Goal: Task Accomplishment & Management: Complete application form

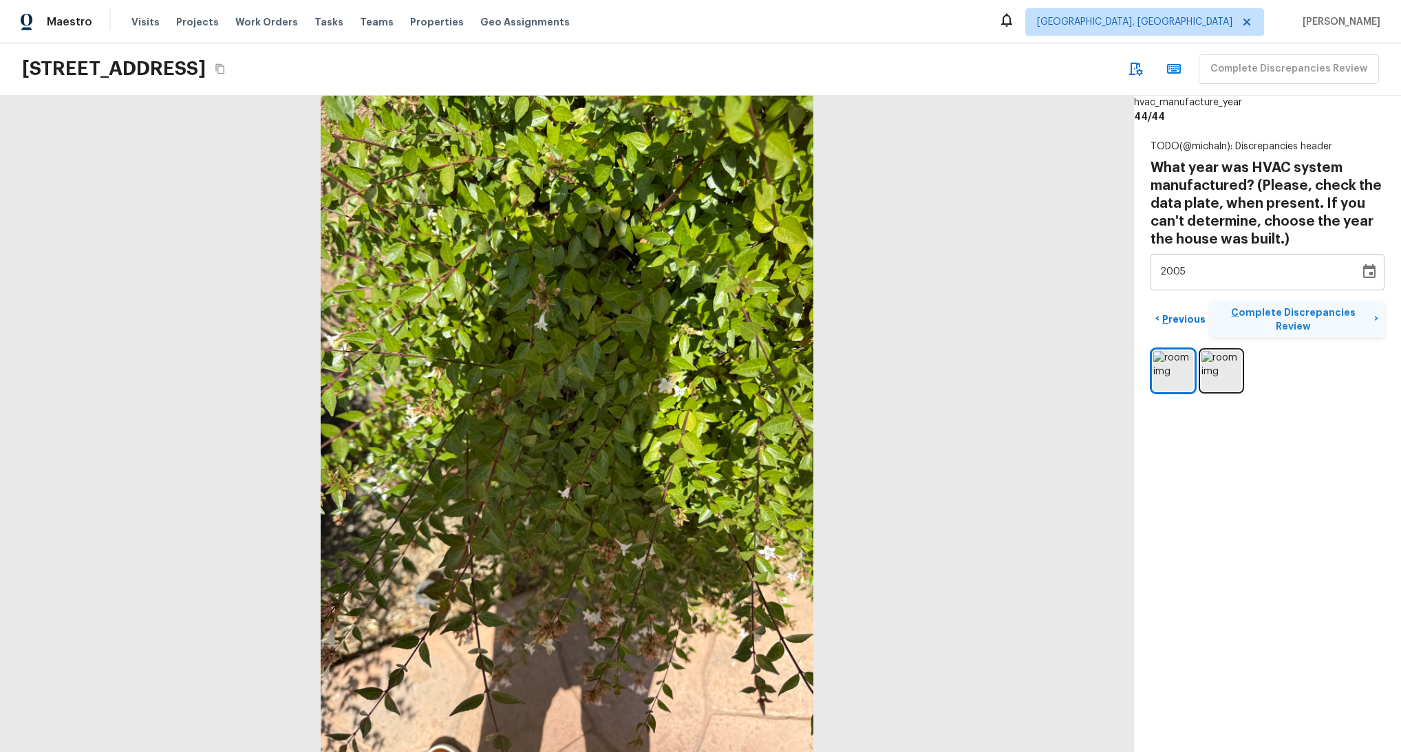
click at [1320, 307] on p "Complete Discrepancies Review" at bounding box center [1295, 320] width 158 height 28
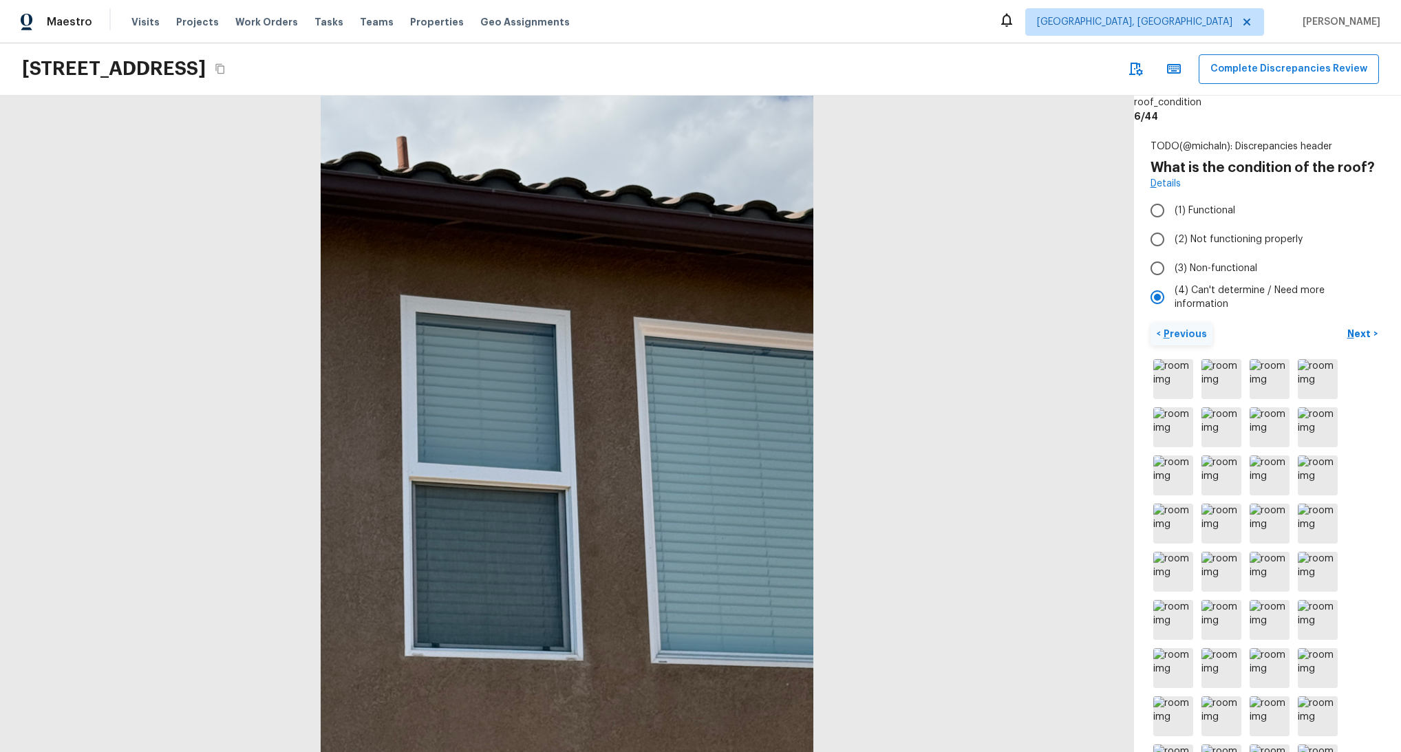
click at [1194, 339] on p "Previous" at bounding box center [1184, 334] width 46 height 14
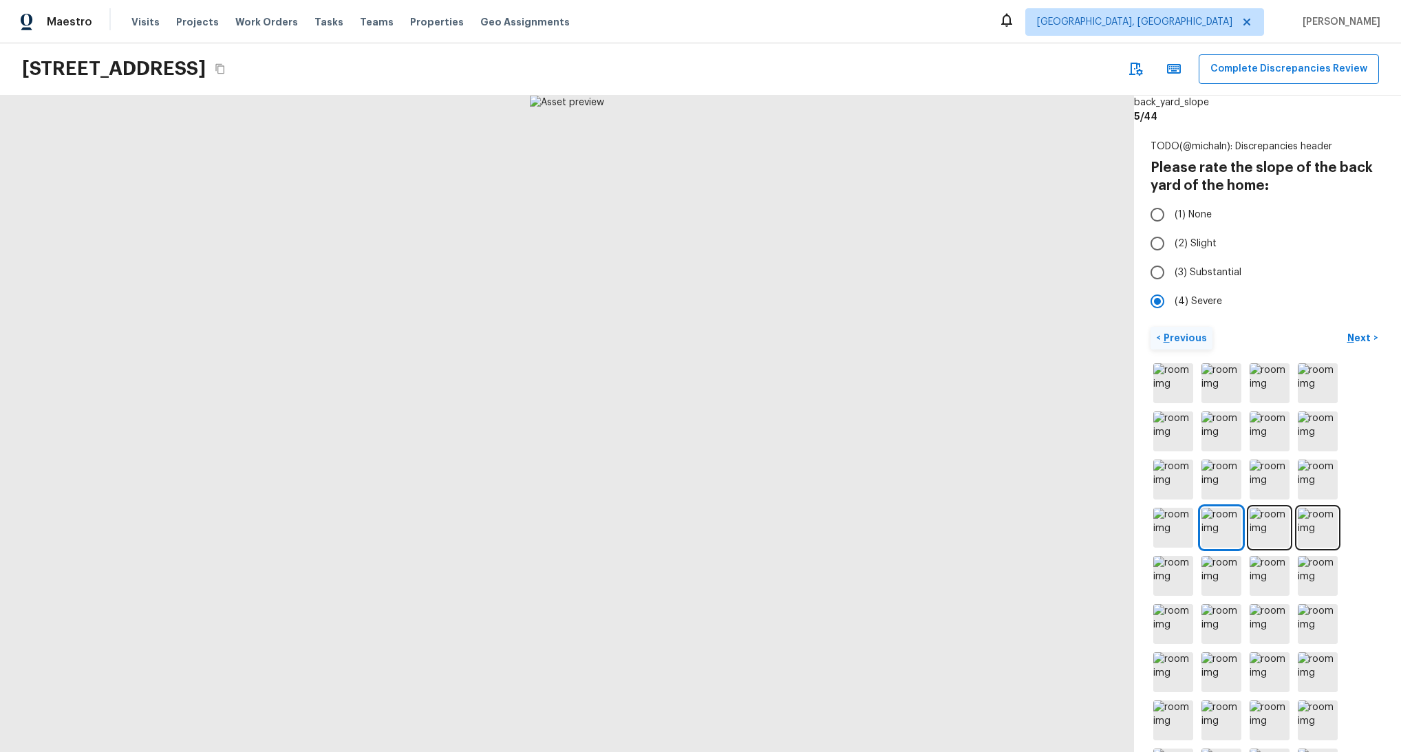
click at [1188, 339] on p "Previous" at bounding box center [1184, 338] width 46 height 14
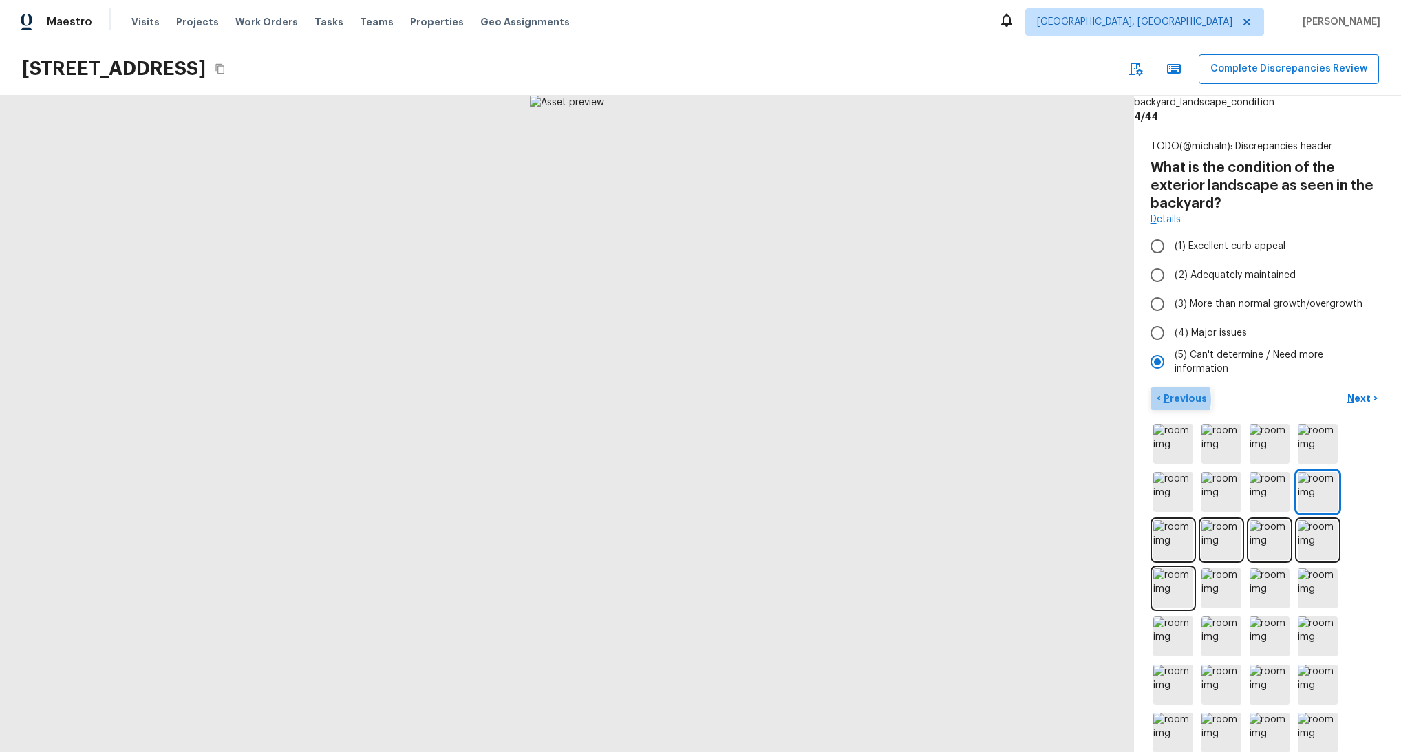
click at [1168, 399] on p "Previous" at bounding box center [1184, 399] width 46 height 14
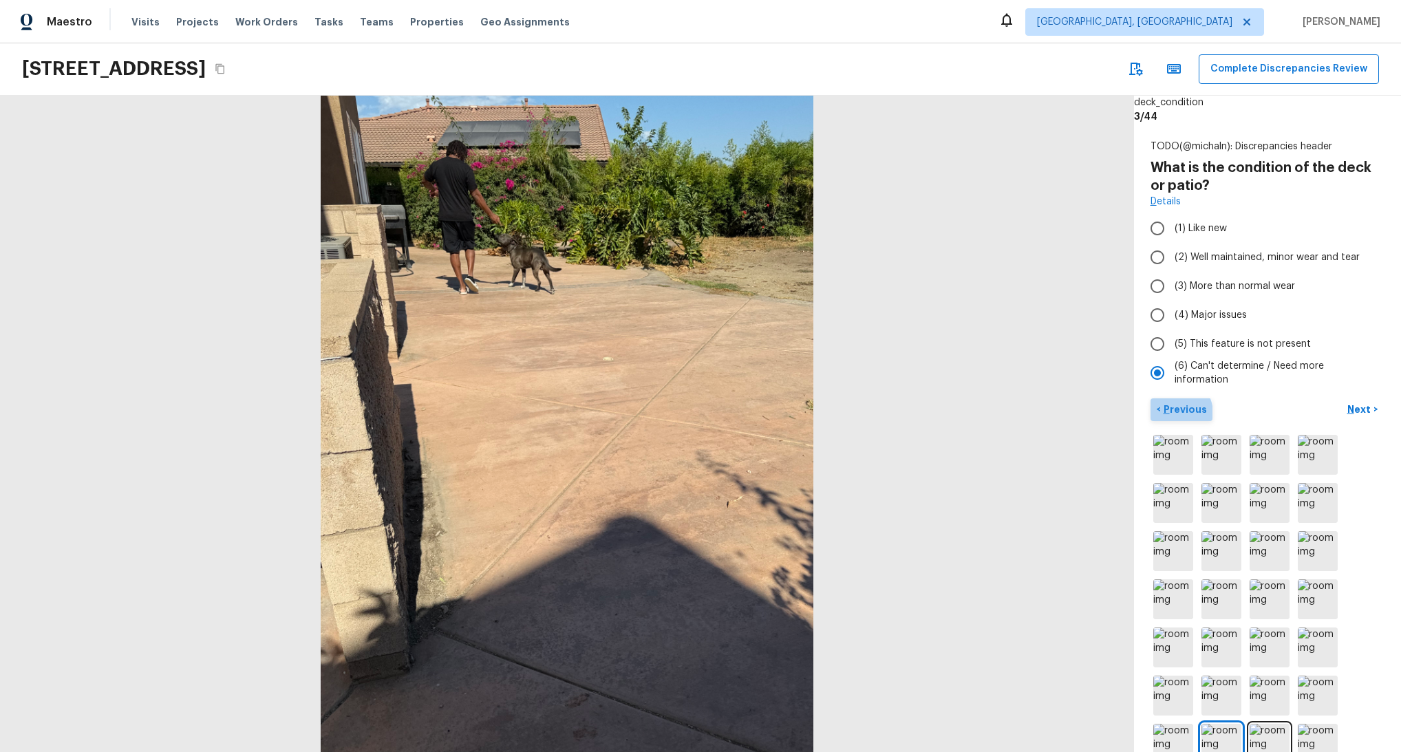
click at [1173, 414] on p "Previous" at bounding box center [1184, 410] width 46 height 14
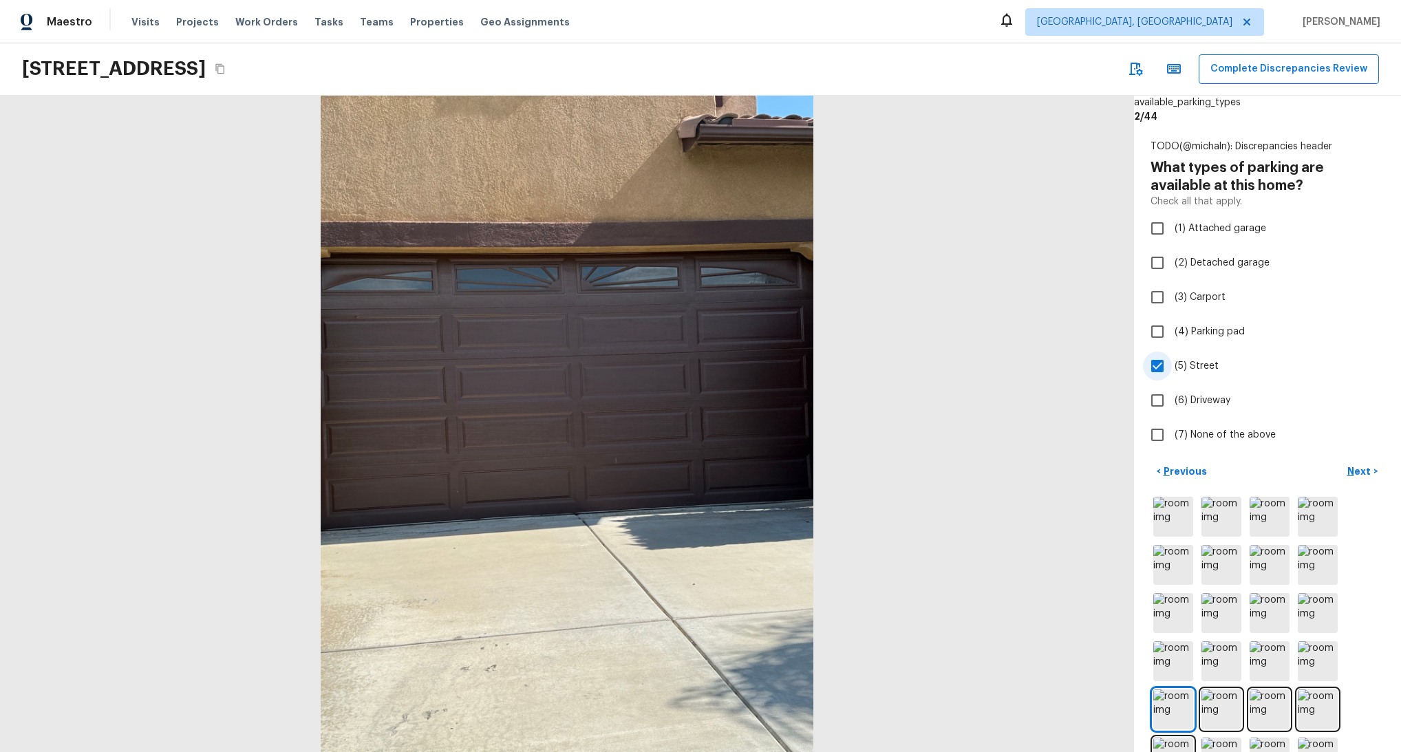
click at [1163, 370] on input "(5) Street" at bounding box center [1157, 366] width 29 height 29
checkbox input "false"
click at [1256, 465] on div "< Previous Next >" at bounding box center [1268, 471] width 234 height 23
click at [1197, 467] on p "Previous" at bounding box center [1184, 471] width 46 height 14
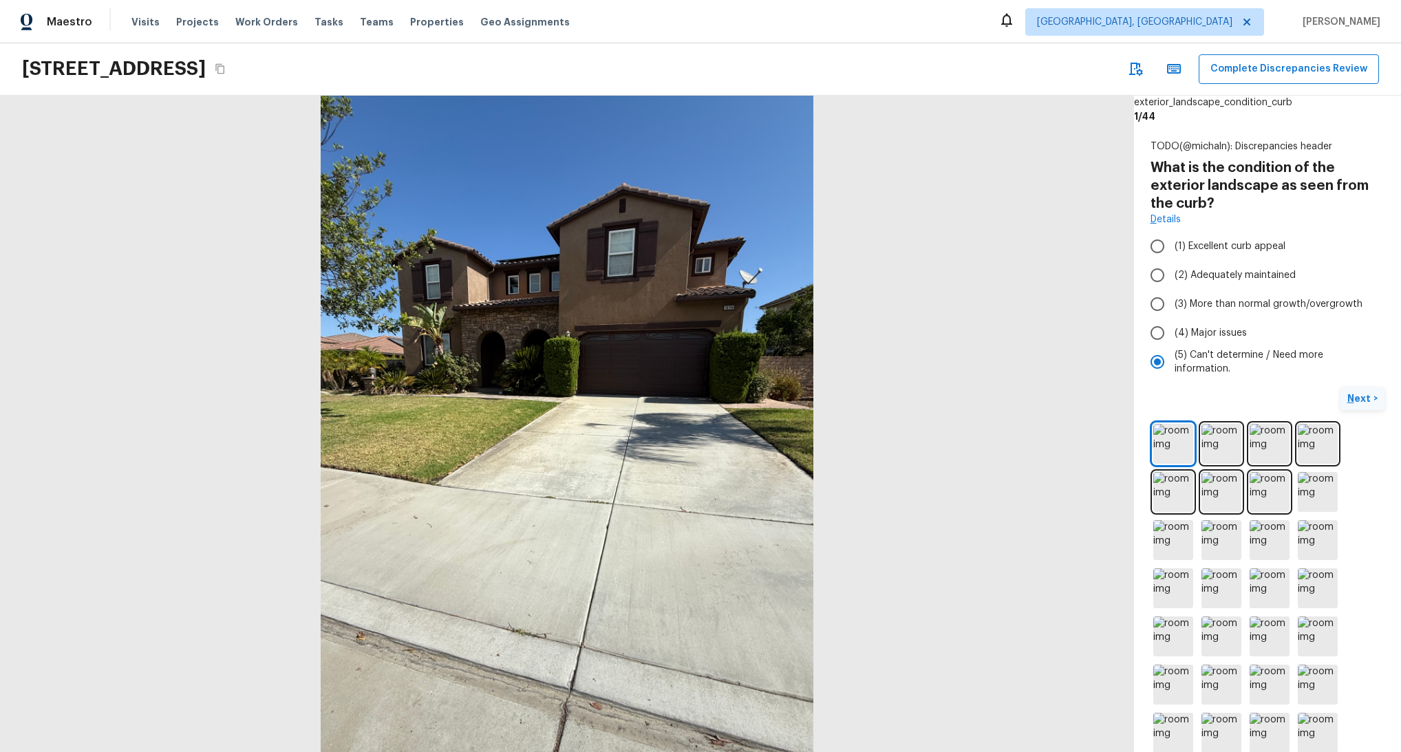
click at [1360, 401] on p "Next" at bounding box center [1360, 399] width 26 height 14
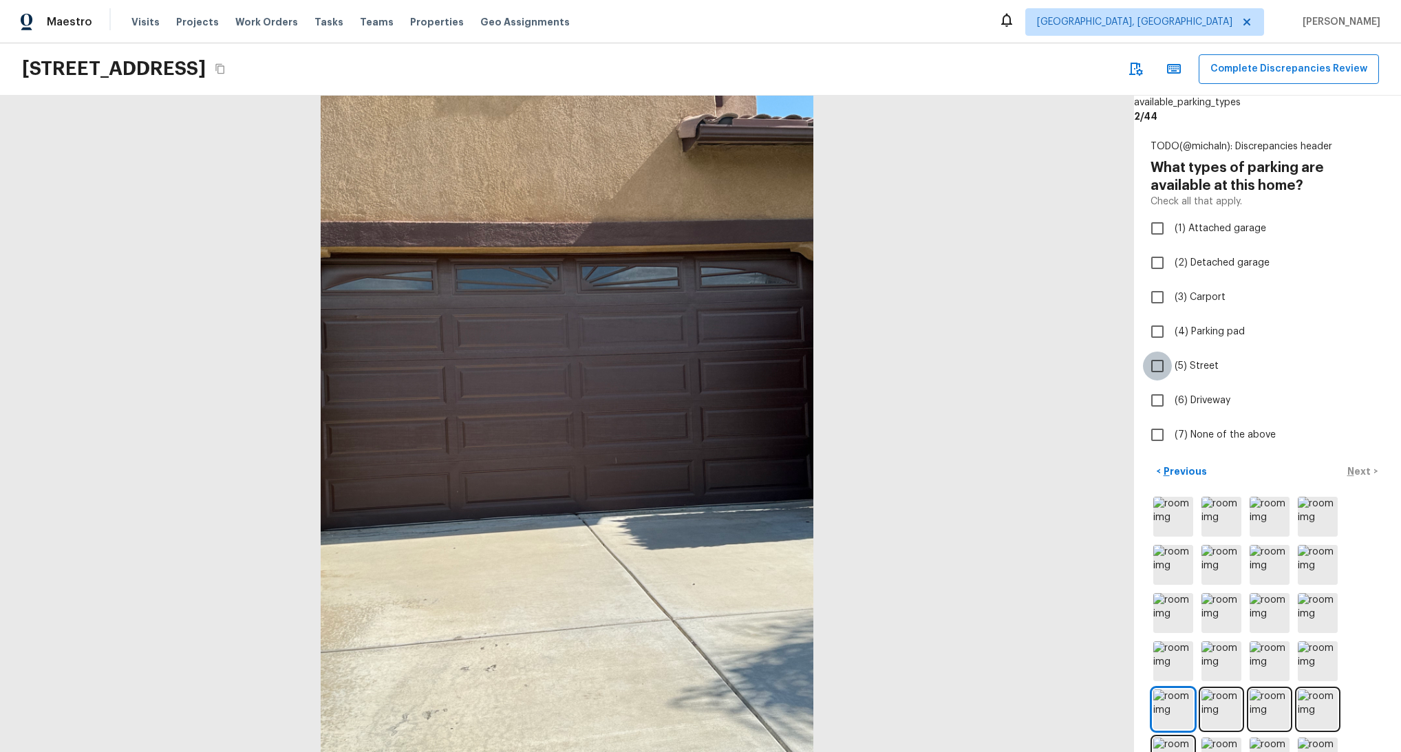
click at [1163, 363] on input "(5) Street" at bounding box center [1157, 366] width 29 height 29
click at [1252, 472] on div "< Previous Next >" at bounding box center [1268, 471] width 234 height 23
click at [1180, 367] on span "(5) Street" at bounding box center [1197, 366] width 44 height 14
click at [1172, 367] on input "(5) Street" at bounding box center [1157, 366] width 29 height 29
click at [1255, 464] on div "< Previous Next >" at bounding box center [1268, 471] width 234 height 23
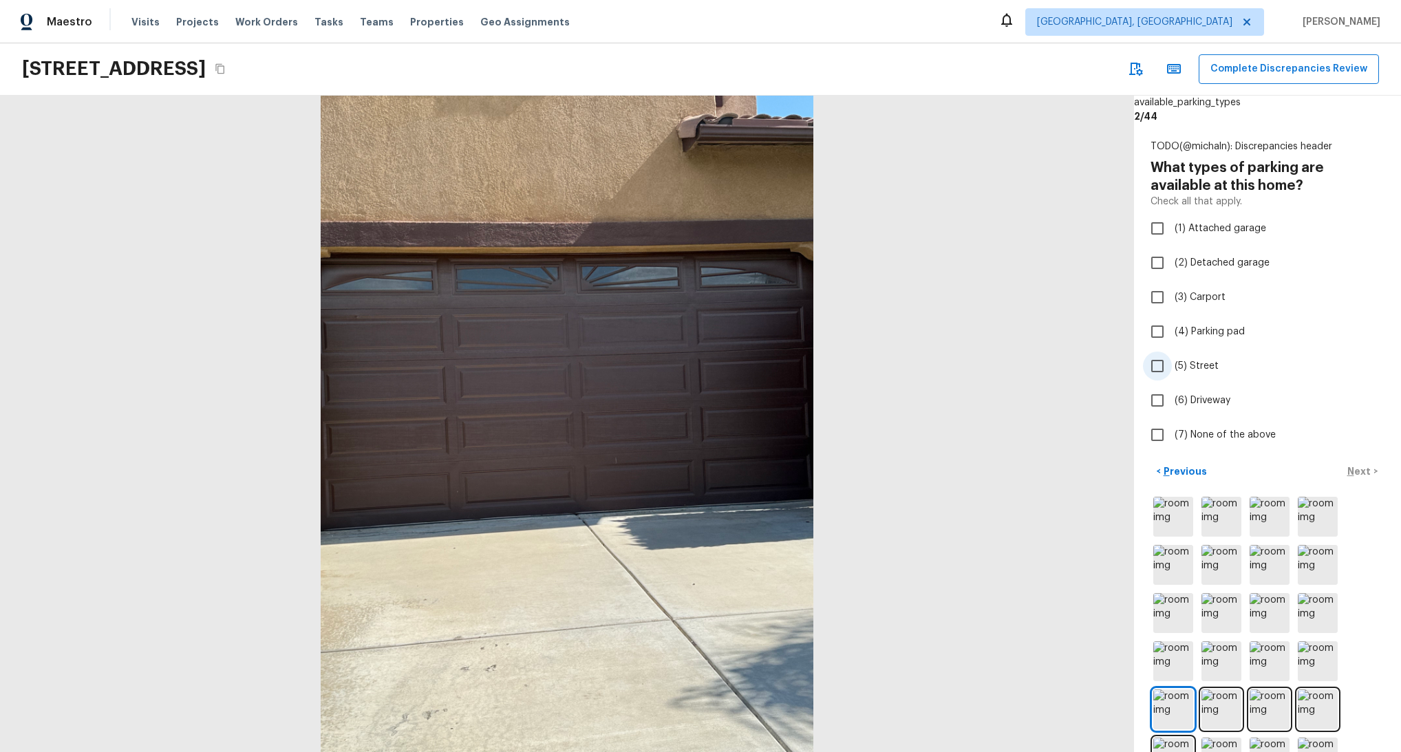
click at [1203, 360] on span "(5) Street" at bounding box center [1197, 366] width 44 height 14
click at [1172, 360] on input "(5) Street" at bounding box center [1157, 366] width 29 height 29
click at [1259, 458] on div "TODO(@michaln): Discrepancies header What types of parking are available at thi…" at bounding box center [1267, 437] width 267 height 629
click at [1271, 462] on div "< Previous Next >" at bounding box center [1268, 471] width 234 height 23
click at [1200, 368] on span "(5) Street" at bounding box center [1197, 366] width 44 height 14
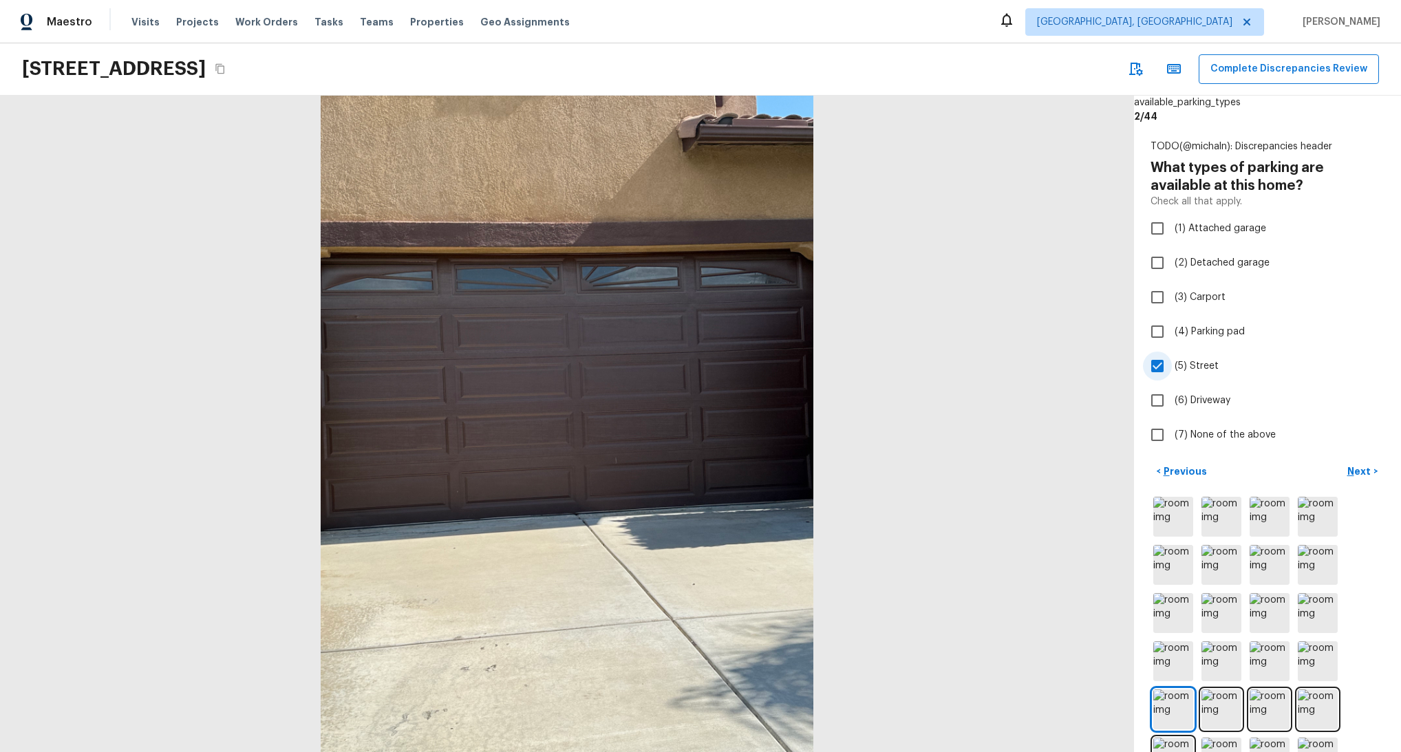
click at [1172, 368] on input "(5) Street" at bounding box center [1157, 366] width 29 height 29
checkbox input "false"
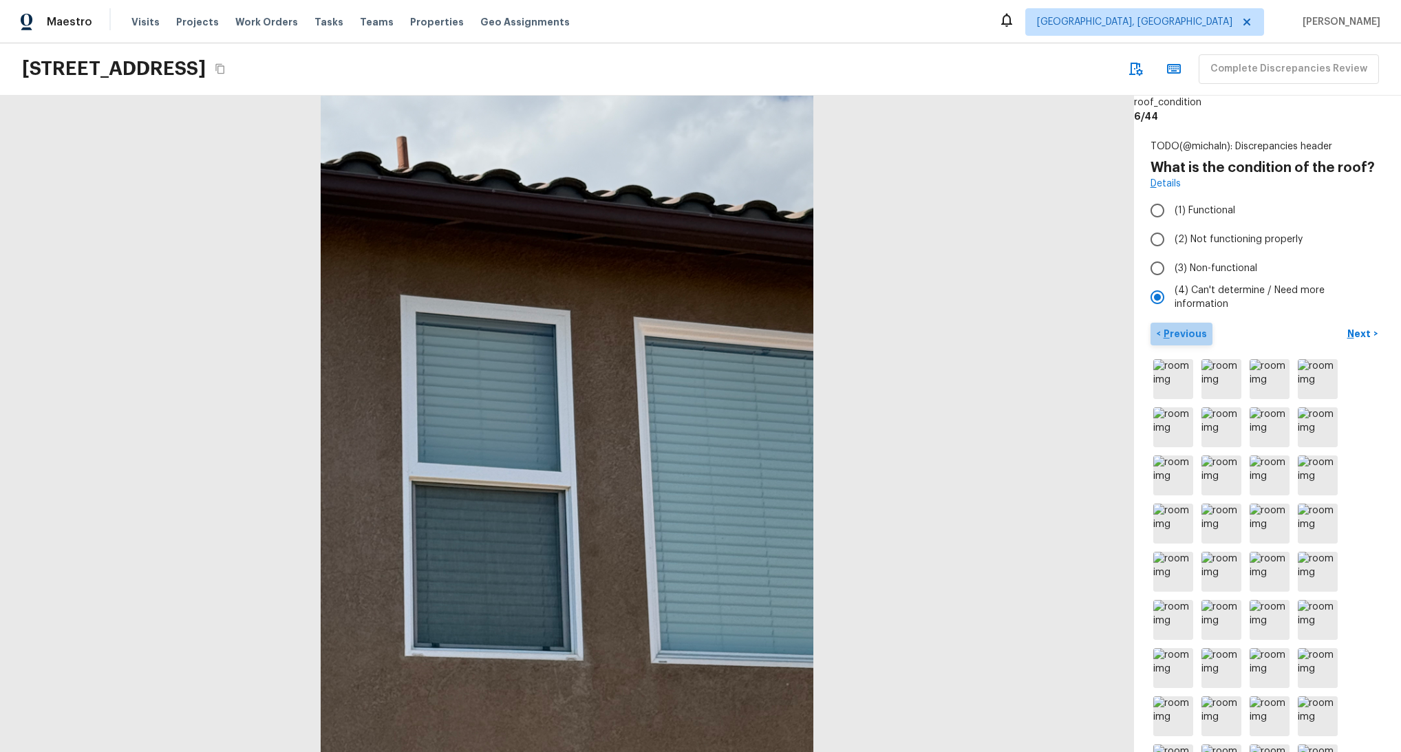
click at [1184, 334] on p "Previous" at bounding box center [1184, 334] width 46 height 14
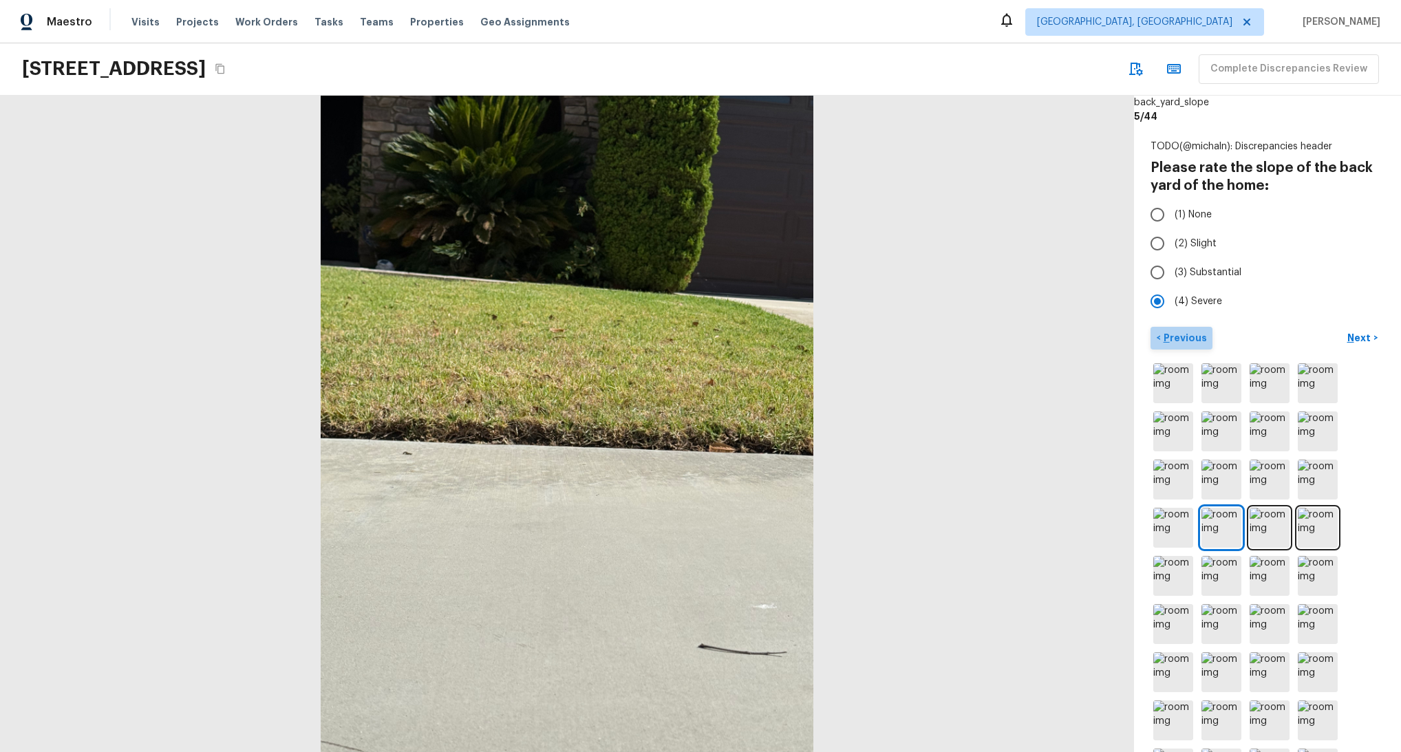
click at [1185, 336] on p "Previous" at bounding box center [1184, 338] width 46 height 14
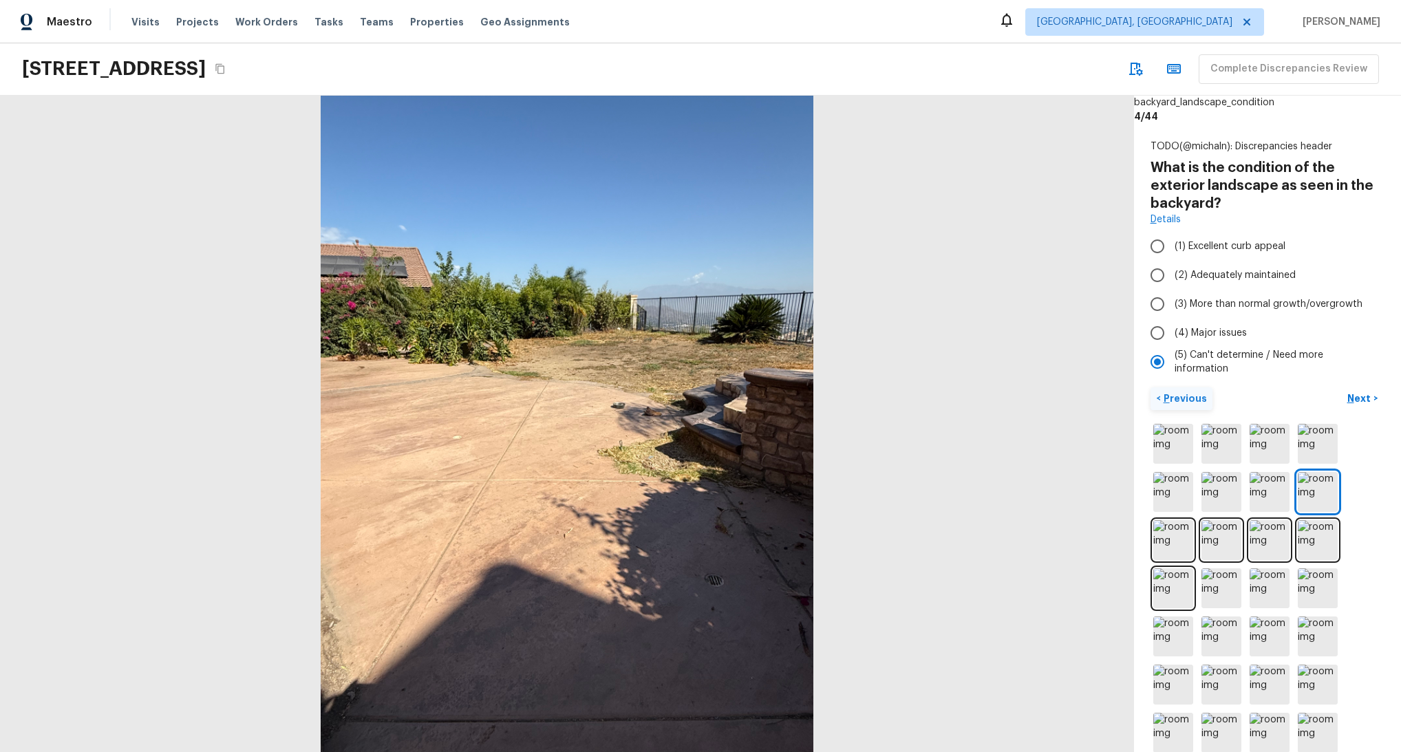
click at [1181, 404] on p "Previous" at bounding box center [1184, 399] width 46 height 14
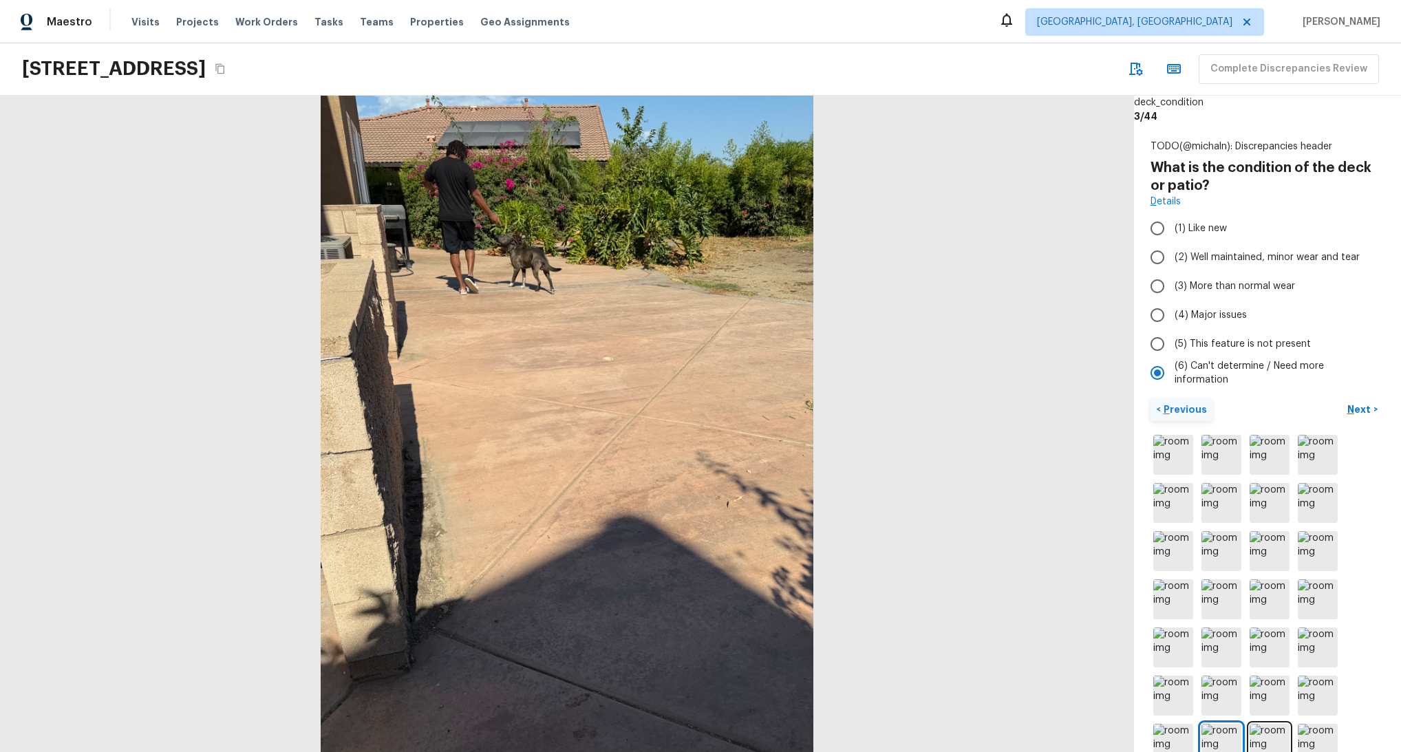
click at [1201, 409] on p "Previous" at bounding box center [1184, 410] width 46 height 14
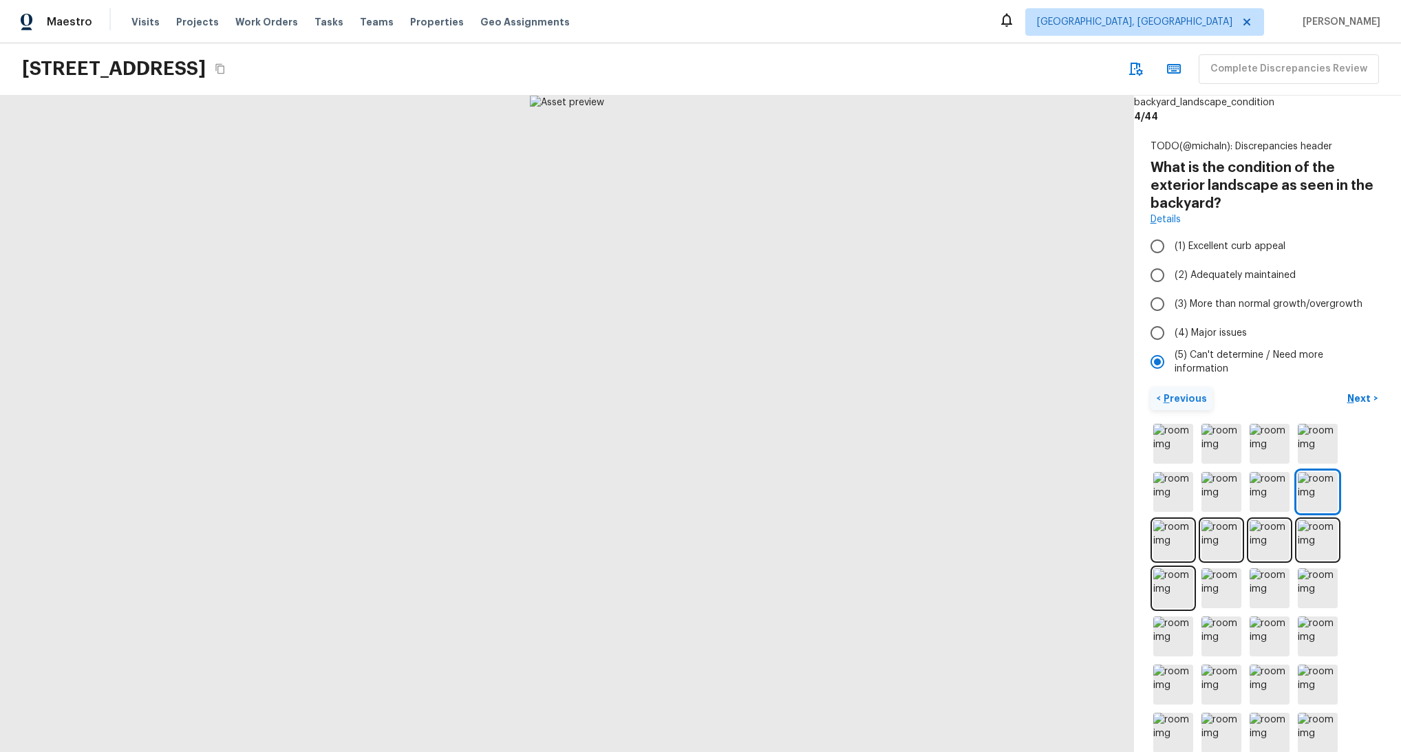
click at [1184, 398] on p "Previous" at bounding box center [1184, 399] width 46 height 14
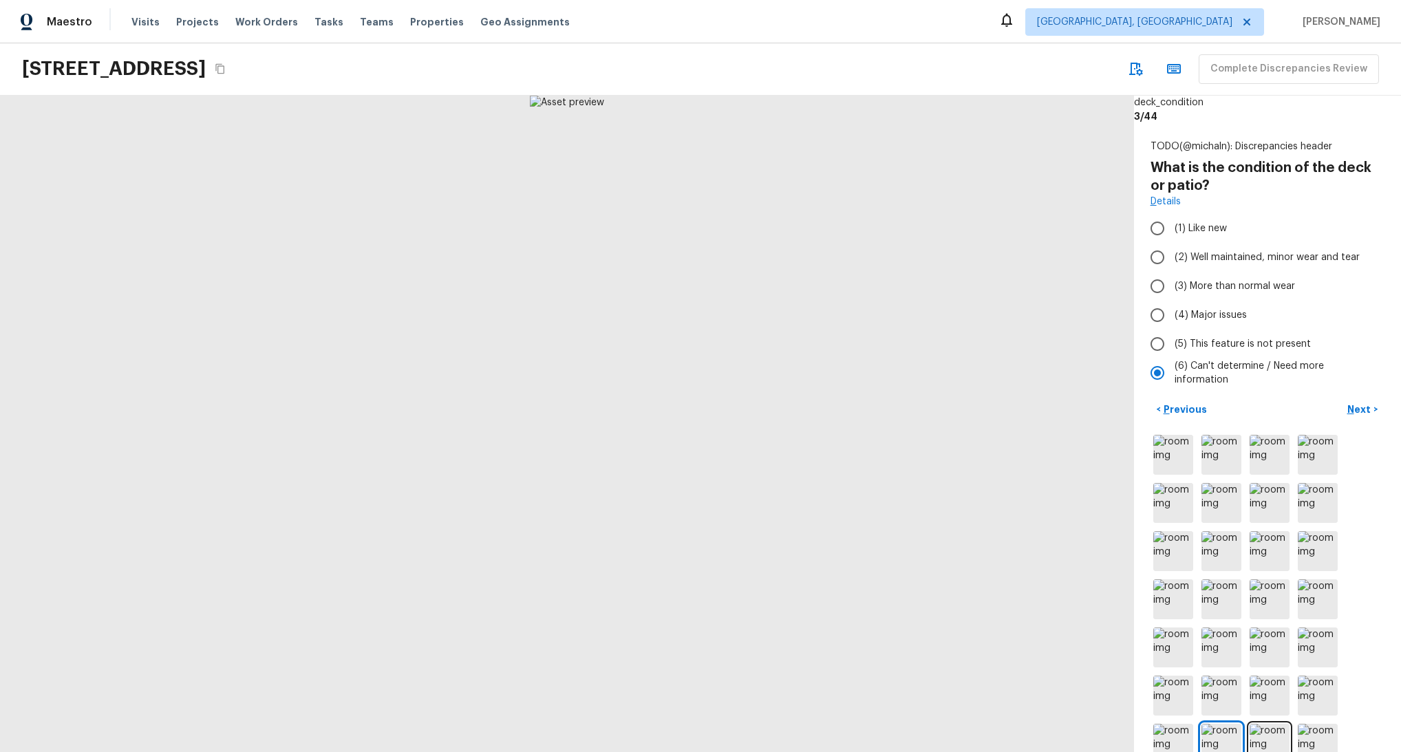
click at [1190, 397] on div "TODO(@michaln): Discrepancies header What is the condition of the deck or patio…" at bounding box center [1267, 437] width 267 height 629
click at [1186, 406] on p "Previous" at bounding box center [1184, 410] width 46 height 14
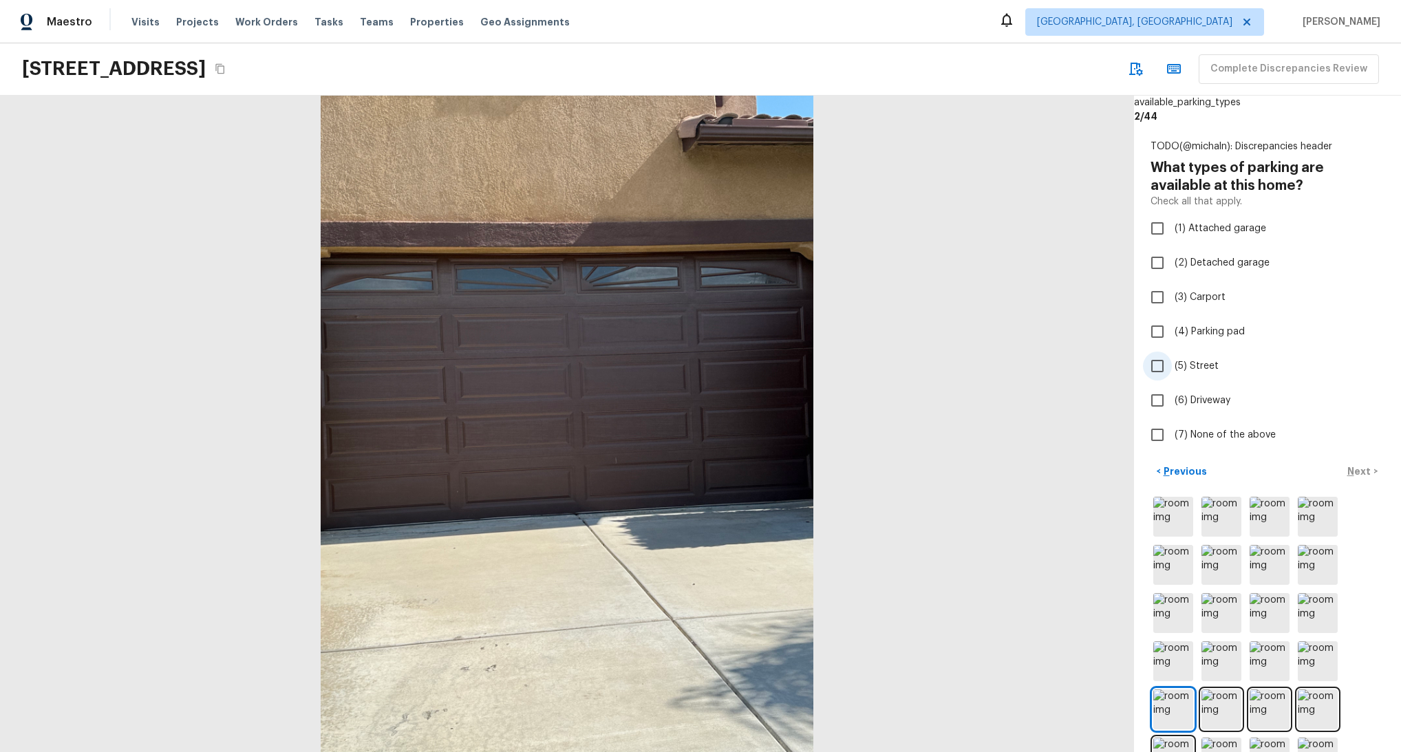
click at [1190, 363] on span "(5) Street" at bounding box center [1197, 366] width 44 height 14
click at [1172, 363] on input "(5) Street" at bounding box center [1157, 366] width 29 height 29
checkbox input "true"
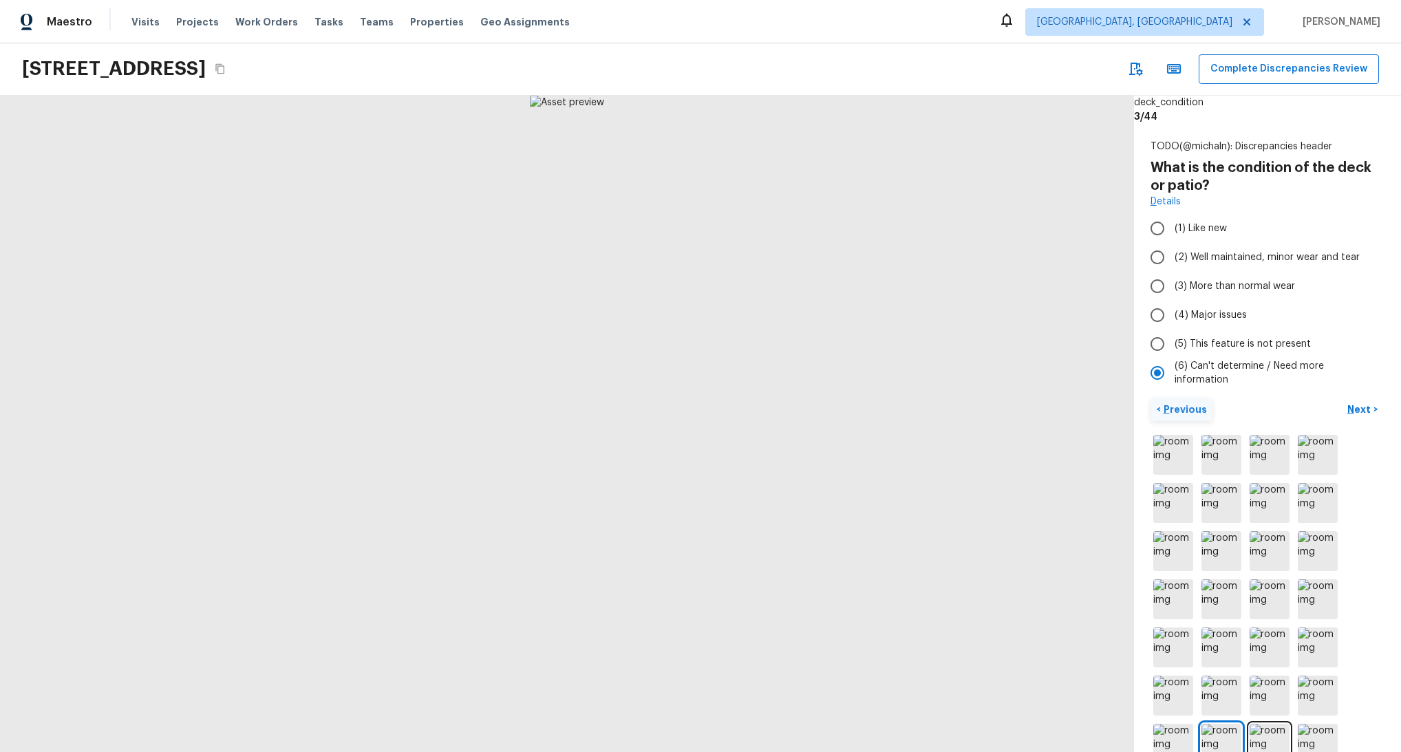
click at [1184, 413] on p "Previous" at bounding box center [1184, 410] width 46 height 14
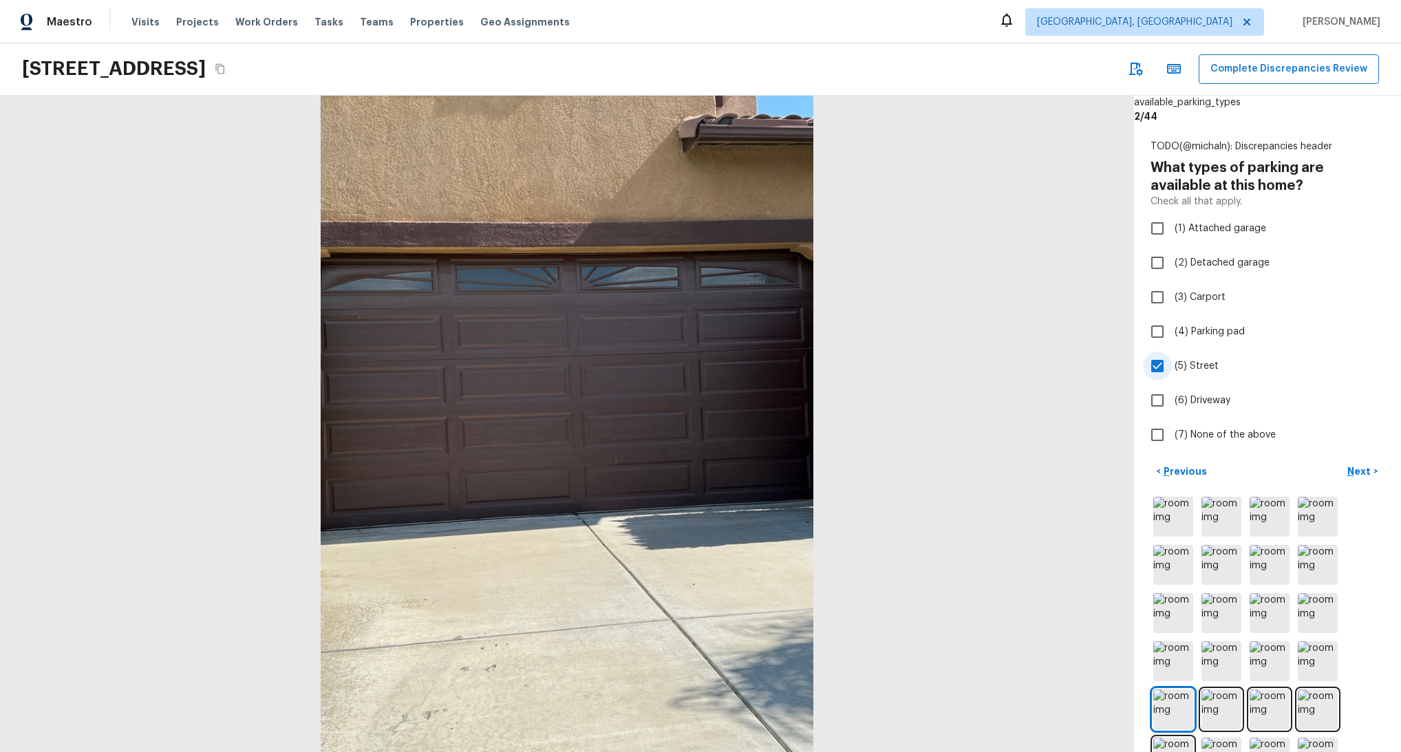
click at [1187, 372] on span "(5) Street" at bounding box center [1197, 366] width 44 height 14
click at [1172, 372] on input "(5) Street" at bounding box center [1157, 366] width 29 height 29
checkbox input "false"
click at [1270, 469] on div "< Previous Next >" at bounding box center [1268, 471] width 234 height 23
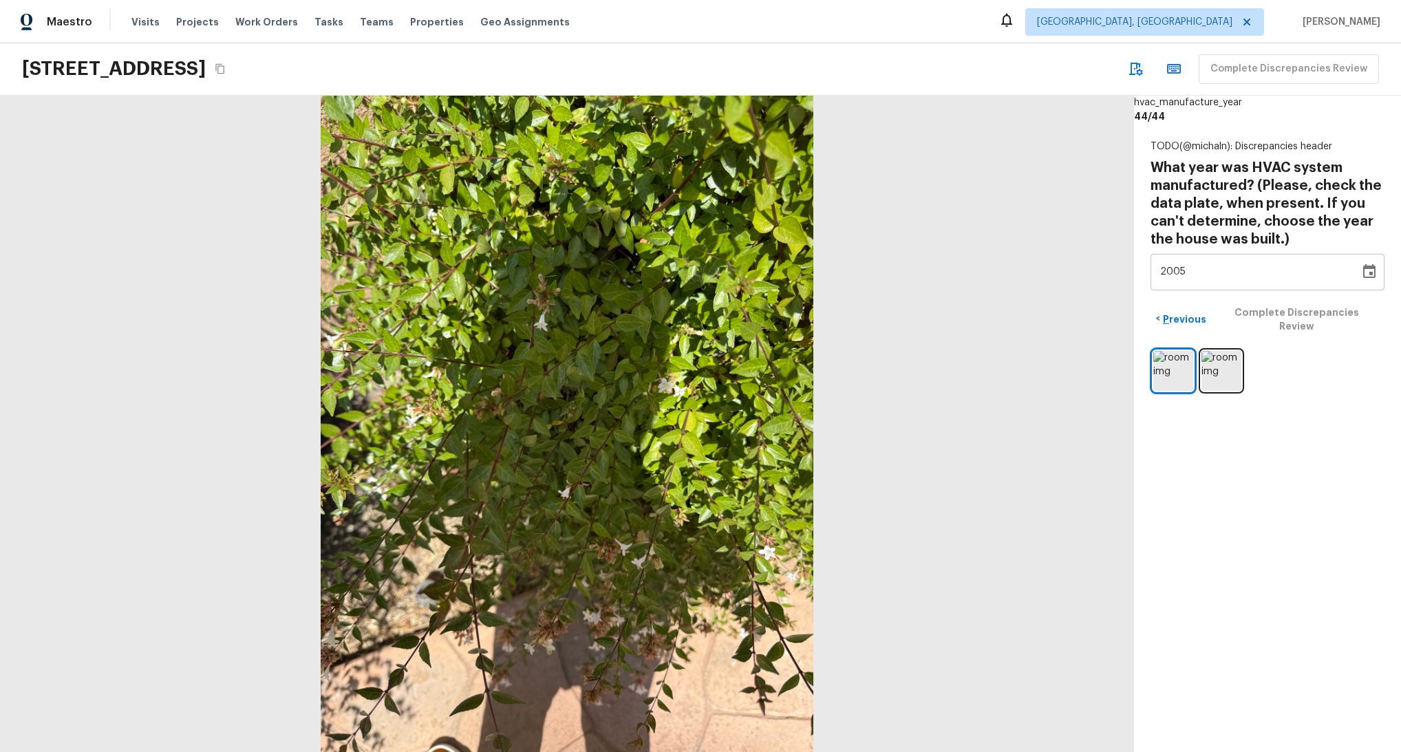
click at [1260, 76] on div "Complete Discrepancies Review" at bounding box center [1250, 69] width 257 height 30
click at [1331, 314] on div "< Previous Complete Discrepancies Review" at bounding box center [1268, 319] width 234 height 36
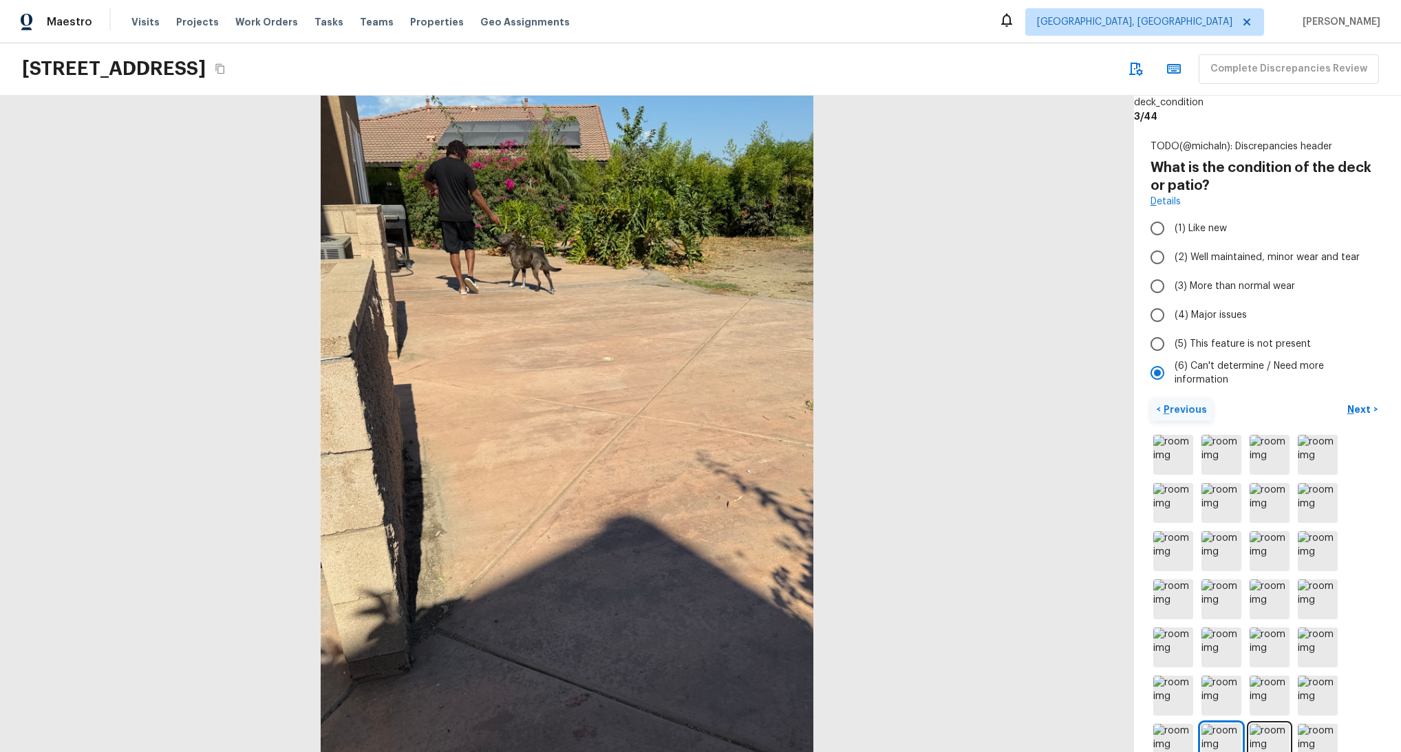
click at [1186, 414] on p "Previous" at bounding box center [1184, 410] width 46 height 14
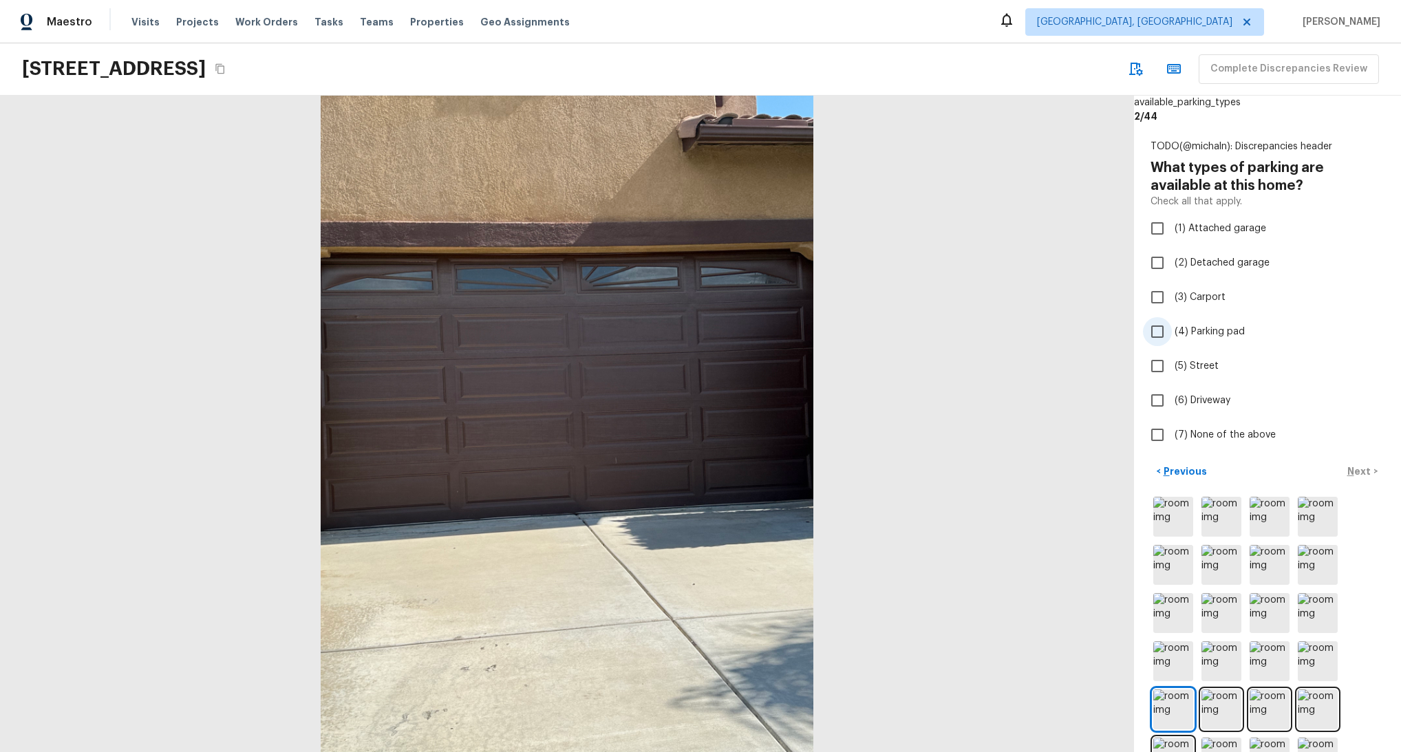
click at [1192, 336] on span "(4) Parking pad" at bounding box center [1210, 332] width 70 height 14
click at [1172, 336] on input "(4) Parking pad" at bounding box center [1157, 331] width 29 height 29
checkbox input "true"
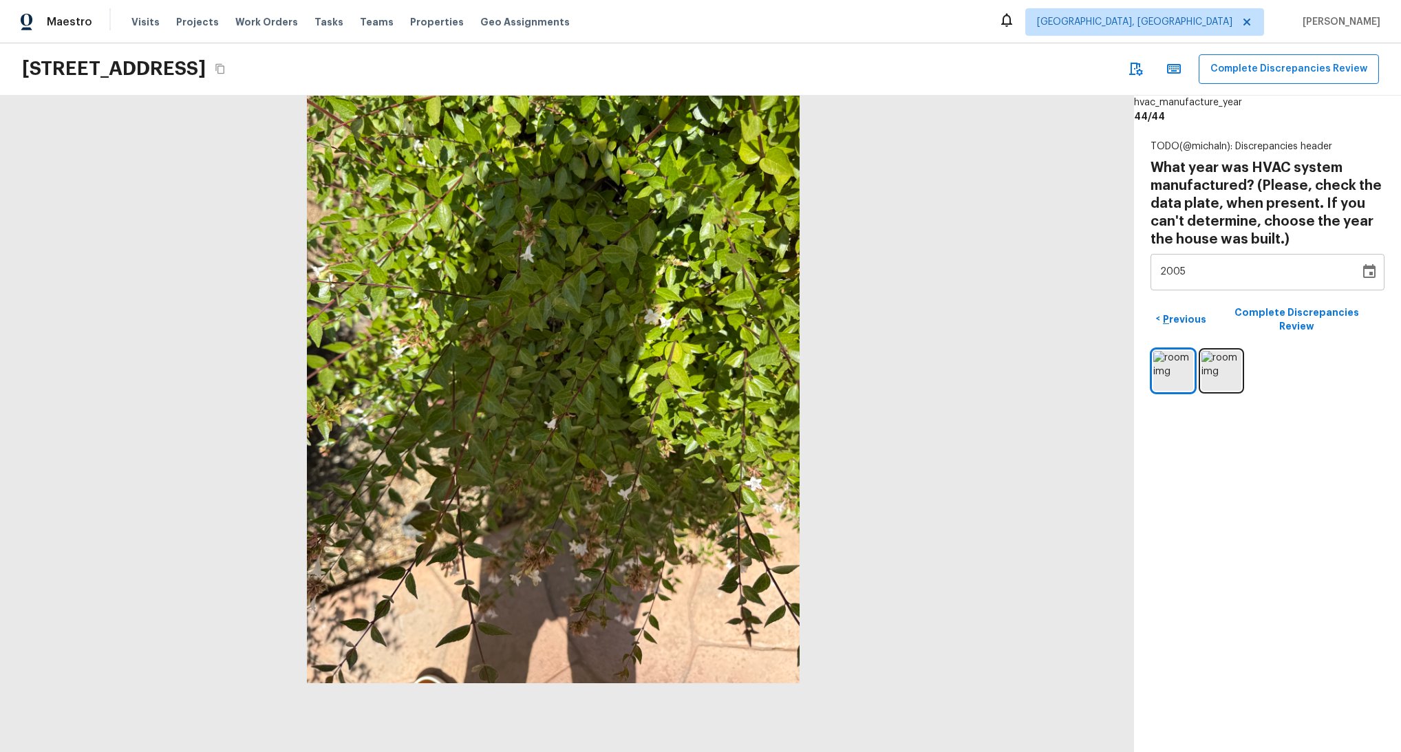
click at [850, 54] on div "[STREET_ADDRESS] Complete Discrepancies Review" at bounding box center [700, 69] width 1401 height 52
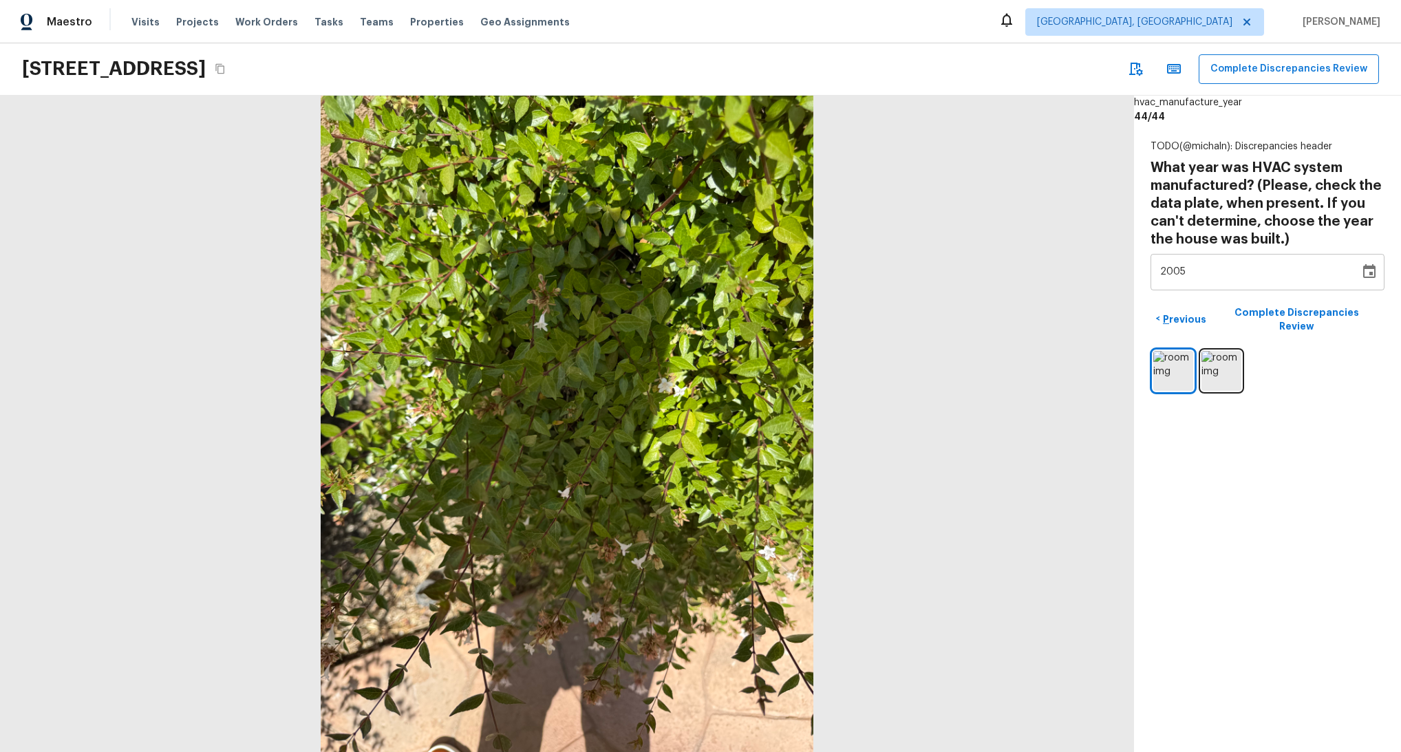
click at [798, 45] on div "[STREET_ADDRESS] Complete Discrepancies Review" at bounding box center [700, 69] width 1401 height 52
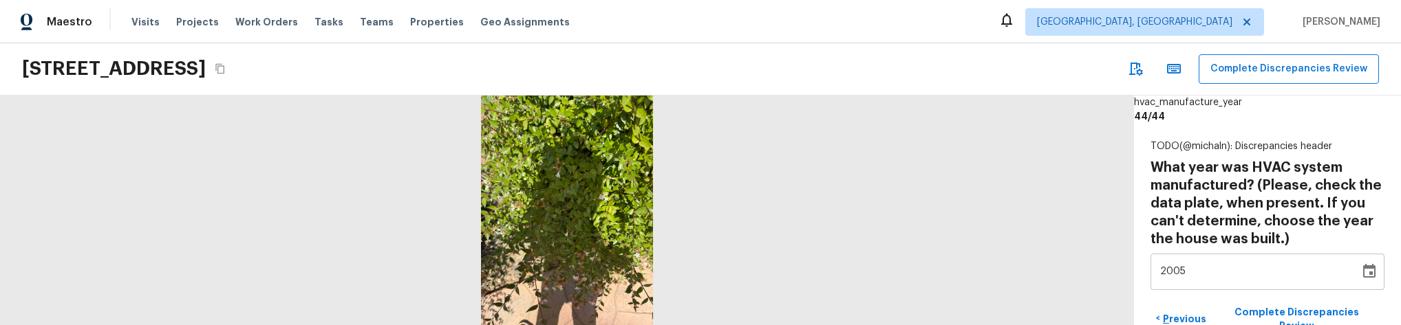
click at [848, 74] on div "[STREET_ADDRESS] Complete Discrepancies Review" at bounding box center [700, 69] width 1401 height 52
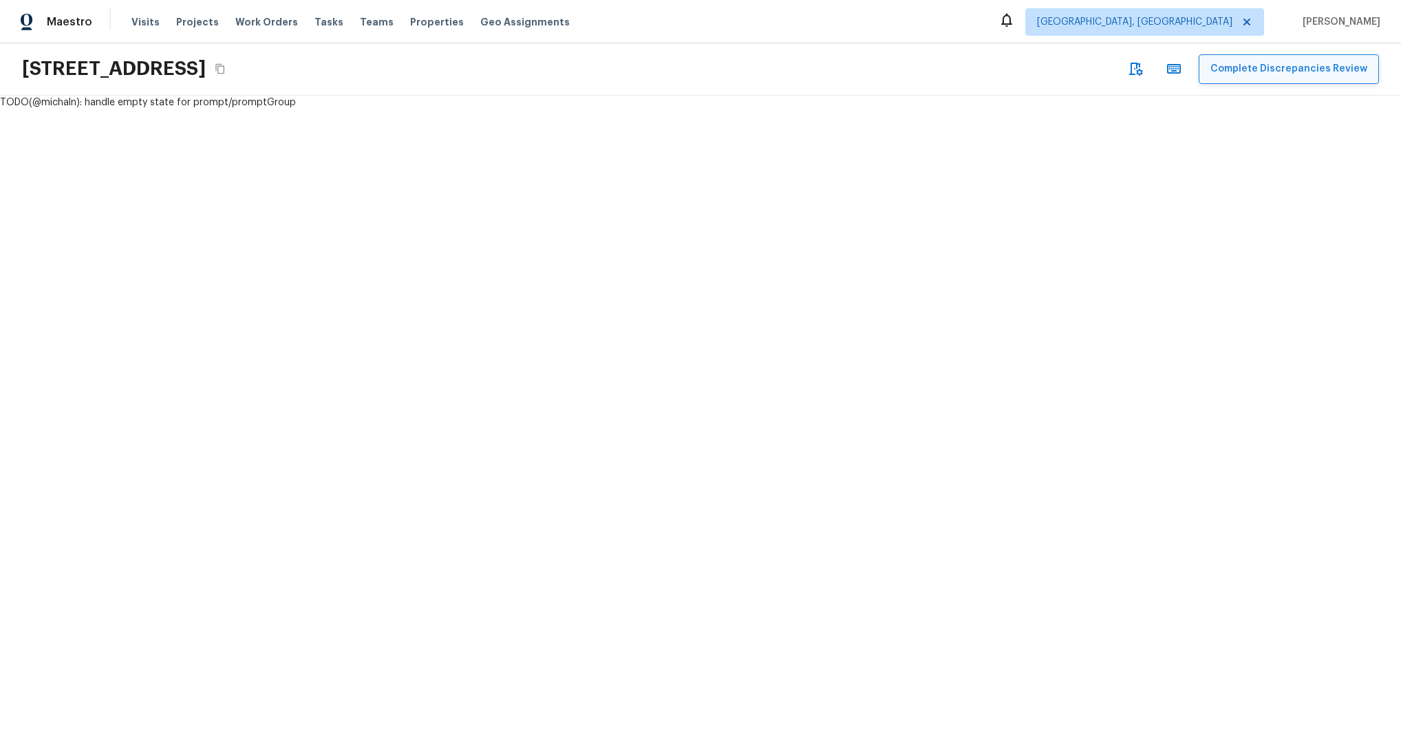
click at [1294, 74] on button "Complete Discrepancies Review" at bounding box center [1289, 69] width 180 height 30
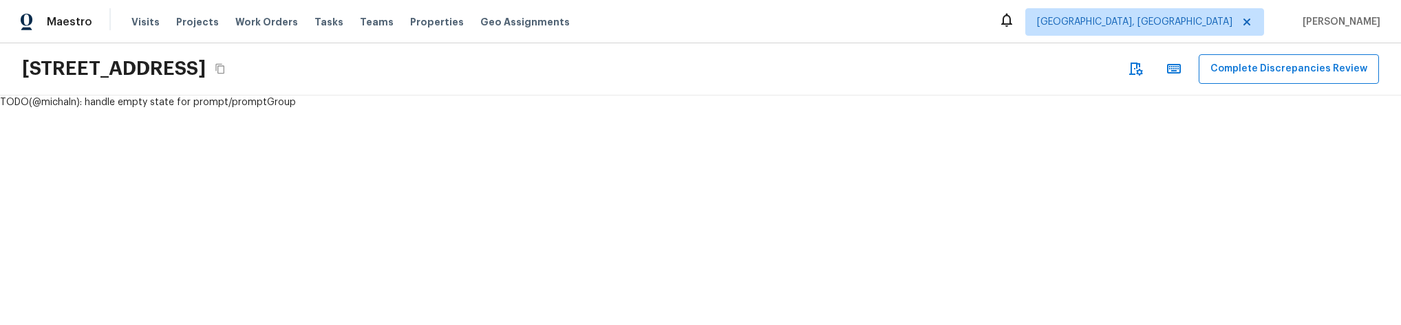
click at [352, 225] on div "TODO(@michaln): handle empty state for prompt/promptGroup" at bounding box center [700, 211] width 1401 height 230
click at [700, 177] on div "TODO(@michaln): handle empty state for prompt/promptGroup" at bounding box center [700, 211] width 1401 height 230
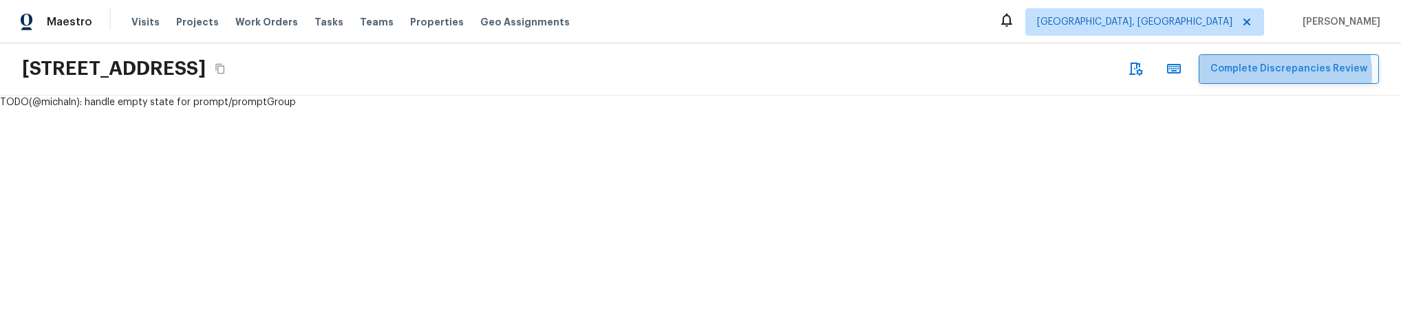
click at [1276, 74] on button "Complete Discrepancies Review" at bounding box center [1289, 69] width 180 height 30
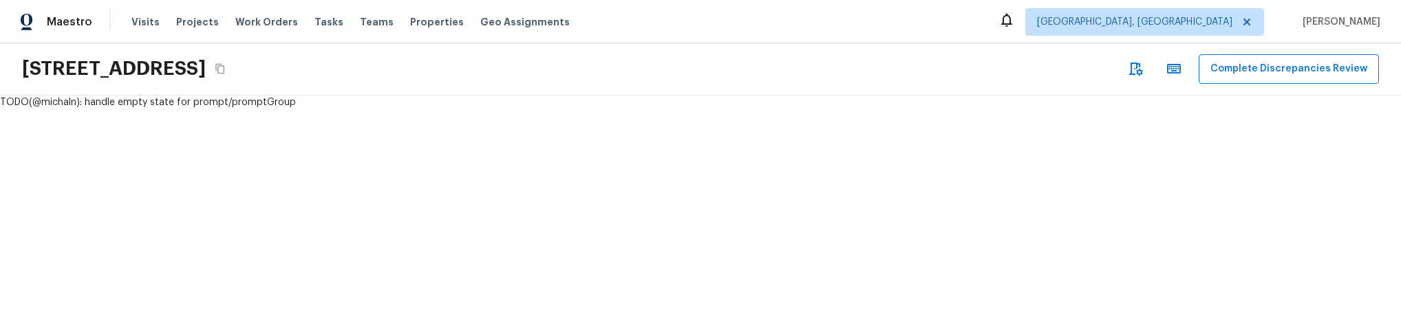
click at [798, 20] on div "Maestro Visits Projects Work Orders Tasks Teams Properties Geo Assignments Albu…" at bounding box center [700, 21] width 1401 height 43
click at [637, 197] on div "TODO(@michaln): handle empty state for prompt/promptGroup" at bounding box center [700, 211] width 1401 height 230
click at [785, 113] on div "TODO(@michaln): handle empty state for prompt/promptGroup" at bounding box center [700, 211] width 1401 height 230
click at [564, 197] on div "TODO(@michaln): handle empty state for prompt/promptGroup" at bounding box center [700, 211] width 1401 height 230
click at [562, 89] on div "[STREET_ADDRESS] Complete Discrepancies Review" at bounding box center [700, 69] width 1401 height 52
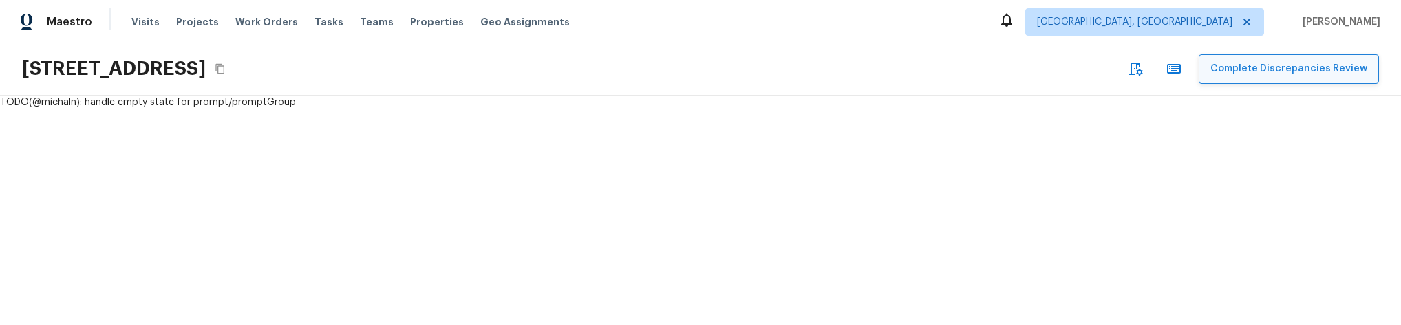
click at [1248, 58] on button "Complete Discrepancies Review" at bounding box center [1289, 69] width 180 height 30
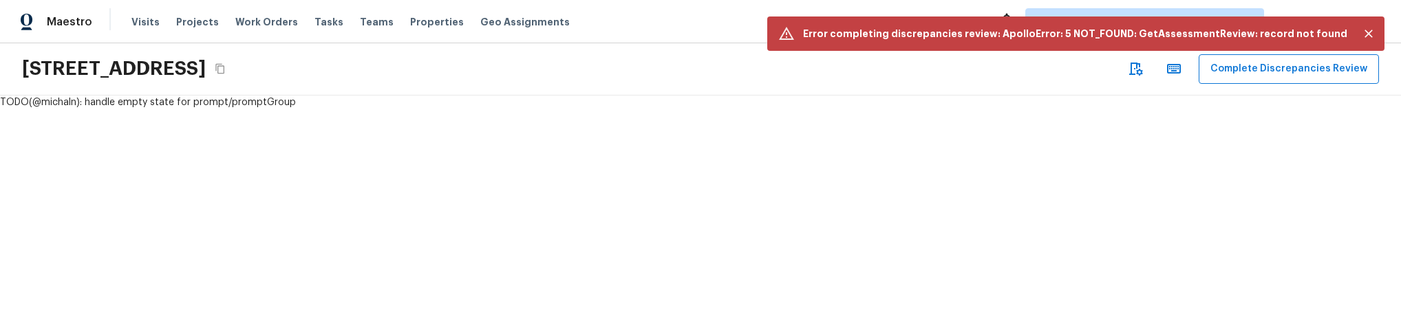
click at [945, 32] on p "Error completing discrepancies review: ApolloError: 5 NOT_FOUND: GetAssessmentR…" at bounding box center [1075, 34] width 544 height 14
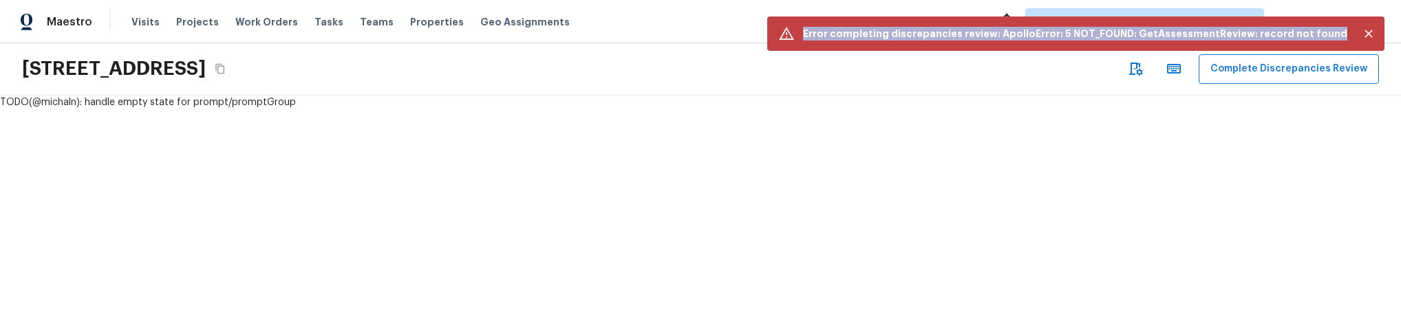
click at [945, 32] on p "Error completing discrepancies review: ApolloError: 5 NOT_FOUND: GetAssessmentR…" at bounding box center [1075, 34] width 544 height 14
click at [981, 36] on p "Error completing discrepancies review: ApolloError: 5 NOT_FOUND: GetAssessmentR…" at bounding box center [1075, 34] width 544 height 14
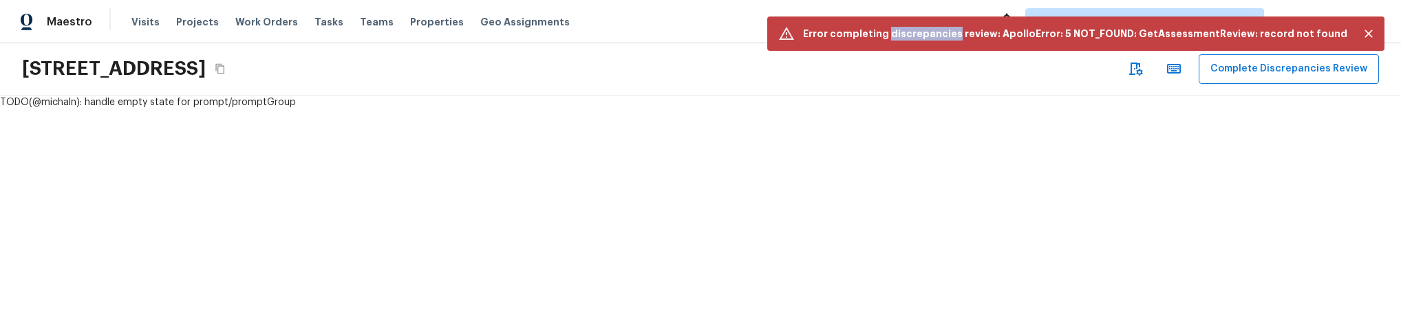
click at [981, 36] on p "Error completing discrepancies review: ApolloError: 5 NOT_FOUND: GetAssessmentR…" at bounding box center [1075, 34] width 544 height 14
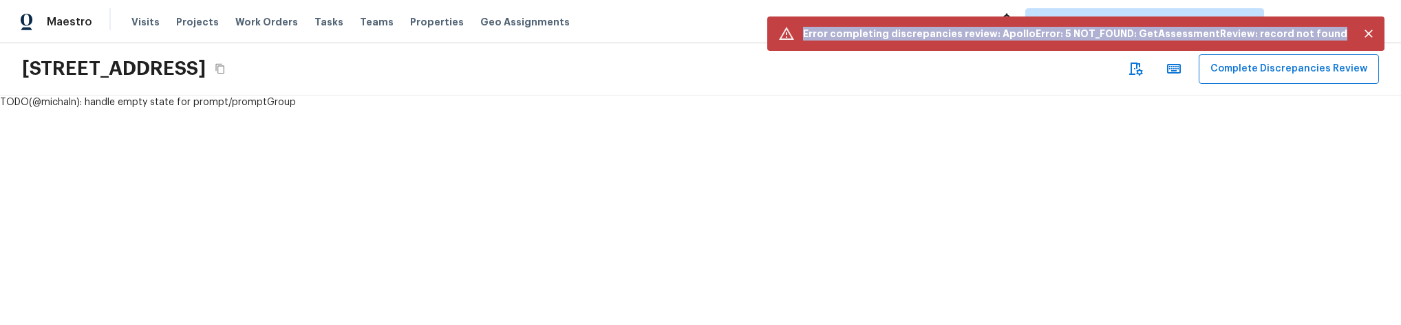
click at [981, 36] on p "Error completing discrepancies review: ApolloError: 5 NOT_FOUND: GetAssessmentR…" at bounding box center [1075, 34] width 544 height 14
click at [1027, 36] on p "Error completing discrepancies review: ApolloError: 5 NOT_FOUND: GetAssessmentR…" at bounding box center [1075, 34] width 544 height 14
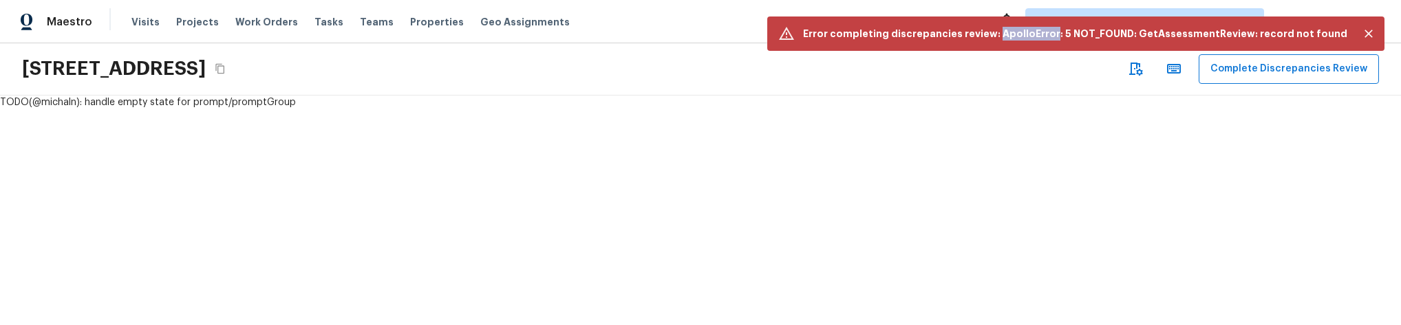
click at [1027, 36] on p "Error completing discrepancies review: ApolloError: 5 NOT_FOUND: GetAssessmentR…" at bounding box center [1075, 34] width 544 height 14
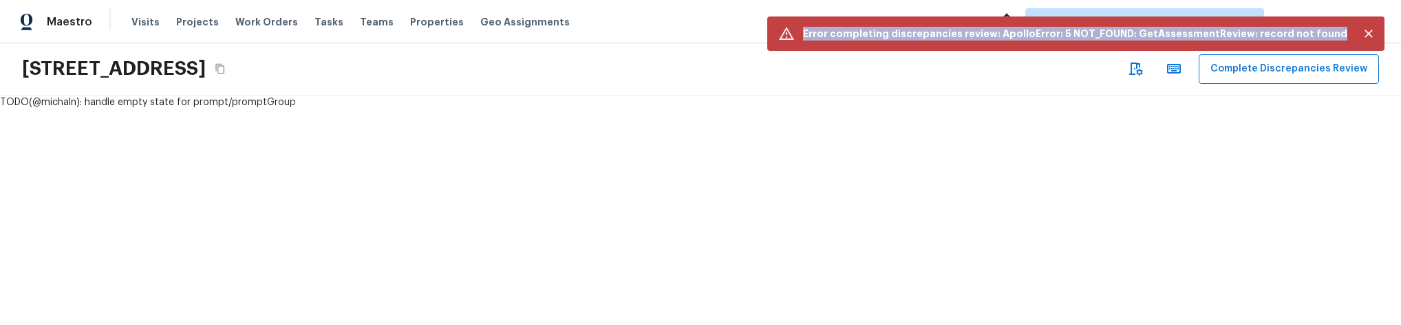
click at [1027, 36] on p "Error completing discrepancies review: ApolloError: 5 NOT_FOUND: GetAssessmentR…" at bounding box center [1075, 34] width 544 height 14
click at [1177, 30] on p "Error completing discrepancies review: ApolloError: 5 NOT_FOUND: GetAssessmentR…" at bounding box center [1075, 34] width 544 height 14
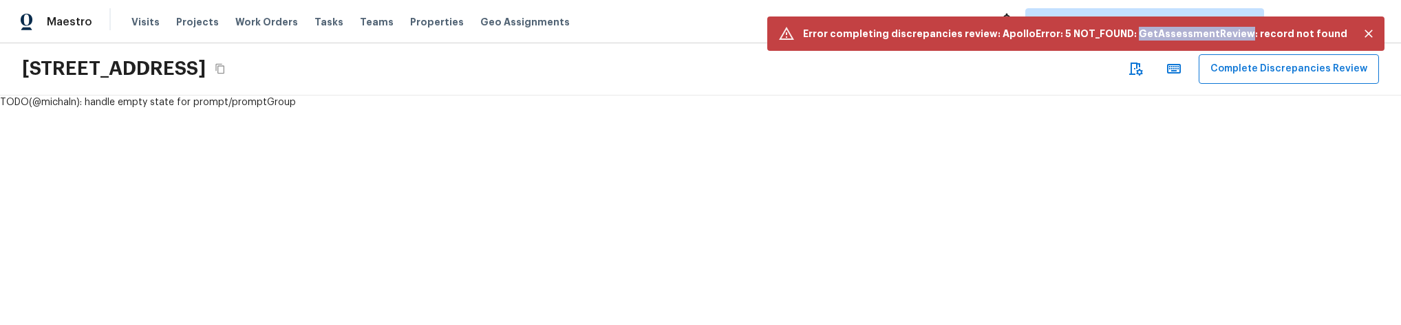
click at [1177, 30] on p "Error completing discrepancies review: ApolloError: 5 NOT_FOUND: GetAssessmentR…" at bounding box center [1075, 34] width 544 height 14
click at [1168, 32] on p "Error completing discrepancies review: ApolloError: 5 NOT_FOUND: GetAssessmentR…" at bounding box center [1075, 34] width 544 height 14
drag, startPoint x: 1157, startPoint y: 32, endPoint x: 1353, endPoint y: 37, distance: 195.5
click at [1353, 37] on div "Error completing discrepancies review: ApolloError: 5 NOT_FOUND: GetAssessmentR…" at bounding box center [1075, 34] width 617 height 34
click at [1353, 37] on div at bounding box center [1363, 34] width 32 height 26
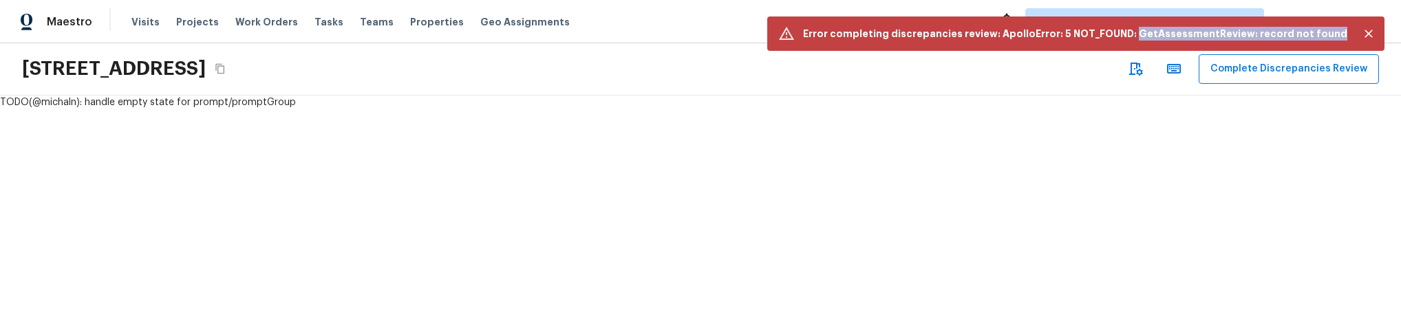
drag, startPoint x: 1352, startPoint y: 37, endPoint x: 1168, endPoint y: 36, distance: 184.4
click at [1168, 36] on div "Error completing discrepancies review: ApolloError: 5 NOT_FOUND: GetAssessmentR…" at bounding box center [1075, 34] width 617 height 34
click at [1168, 36] on p "Error completing discrepancies review: ApolloError: 5 NOT_FOUND: GetAssessmentR…" at bounding box center [1075, 34] width 544 height 14
drag, startPoint x: 1154, startPoint y: 35, endPoint x: 1341, endPoint y: 41, distance: 187.3
click at [1341, 41] on div "Error completing discrepancies review: ApolloError: 5 NOT_FOUND: GetAssessmentR…" at bounding box center [1075, 34] width 544 height 26
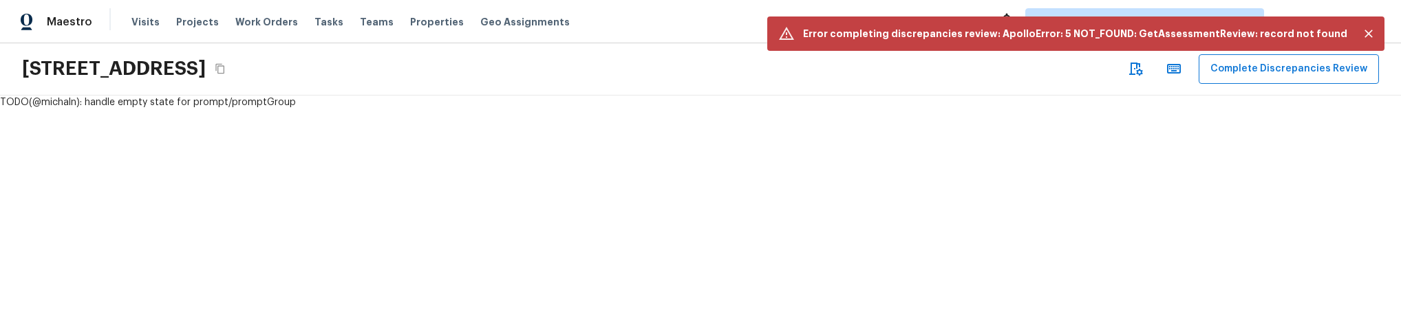
click at [1341, 41] on div "Error completing discrepancies review: ApolloError: 5 NOT_FOUND: GetAssessmentR…" at bounding box center [1075, 34] width 544 height 26
click at [1328, 31] on p "Error completing discrepancies review: ApolloError: 5 NOT_FOUND: GetAssessmentR…" at bounding box center [1075, 34] width 544 height 14
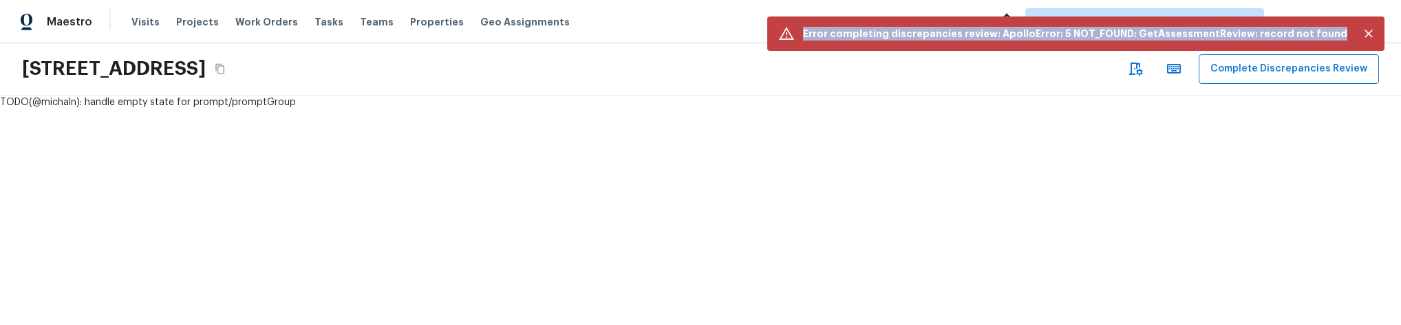
click at [1328, 31] on p "Error completing discrepancies review: ApolloError: 5 NOT_FOUND: GetAssessmentR…" at bounding box center [1075, 34] width 544 height 14
click at [1194, 31] on p "Error completing discrepancies review: ApolloError: 5 NOT_FOUND: GetAssessmentR…" at bounding box center [1075, 34] width 544 height 14
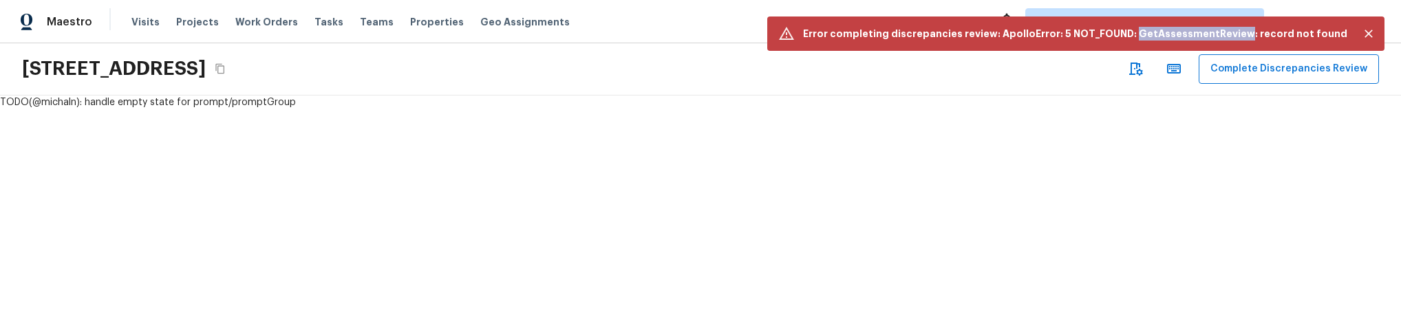
click at [1194, 31] on p "Error completing discrepancies review: ApolloError: 5 NOT_FOUND: GetAssessmentR…" at bounding box center [1075, 34] width 544 height 14
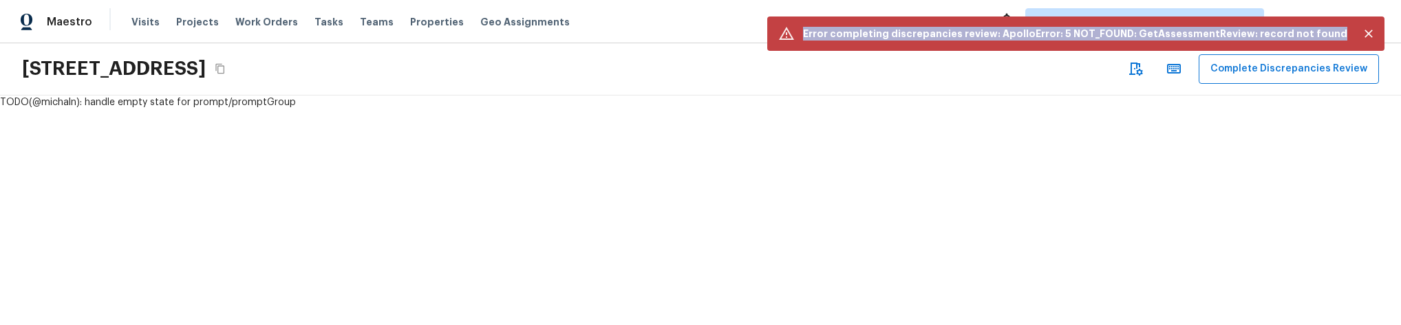
click at [1194, 31] on p "Error completing discrepancies review: ApolloError: 5 NOT_FOUND: GetAssessmentR…" at bounding box center [1075, 34] width 544 height 14
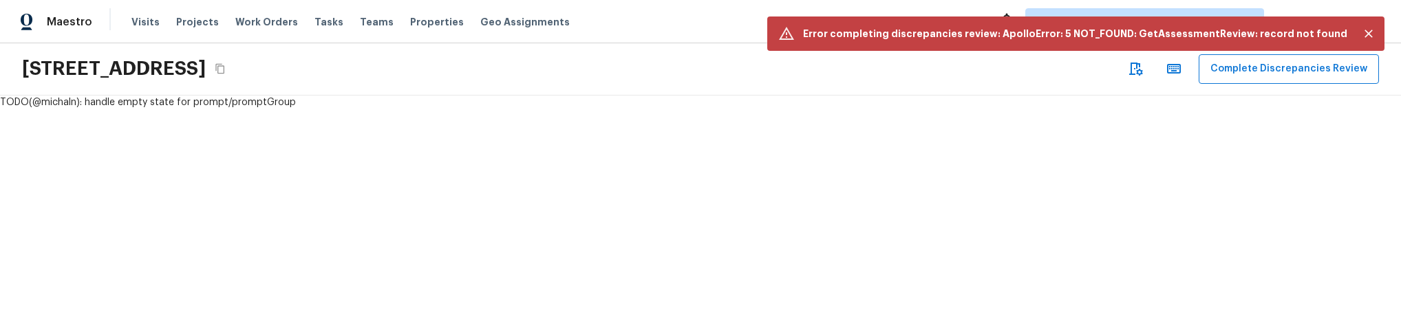
click at [775, 110] on div "TODO(@michaln): handle empty state for prompt/promptGroup" at bounding box center [700, 211] width 1401 height 230
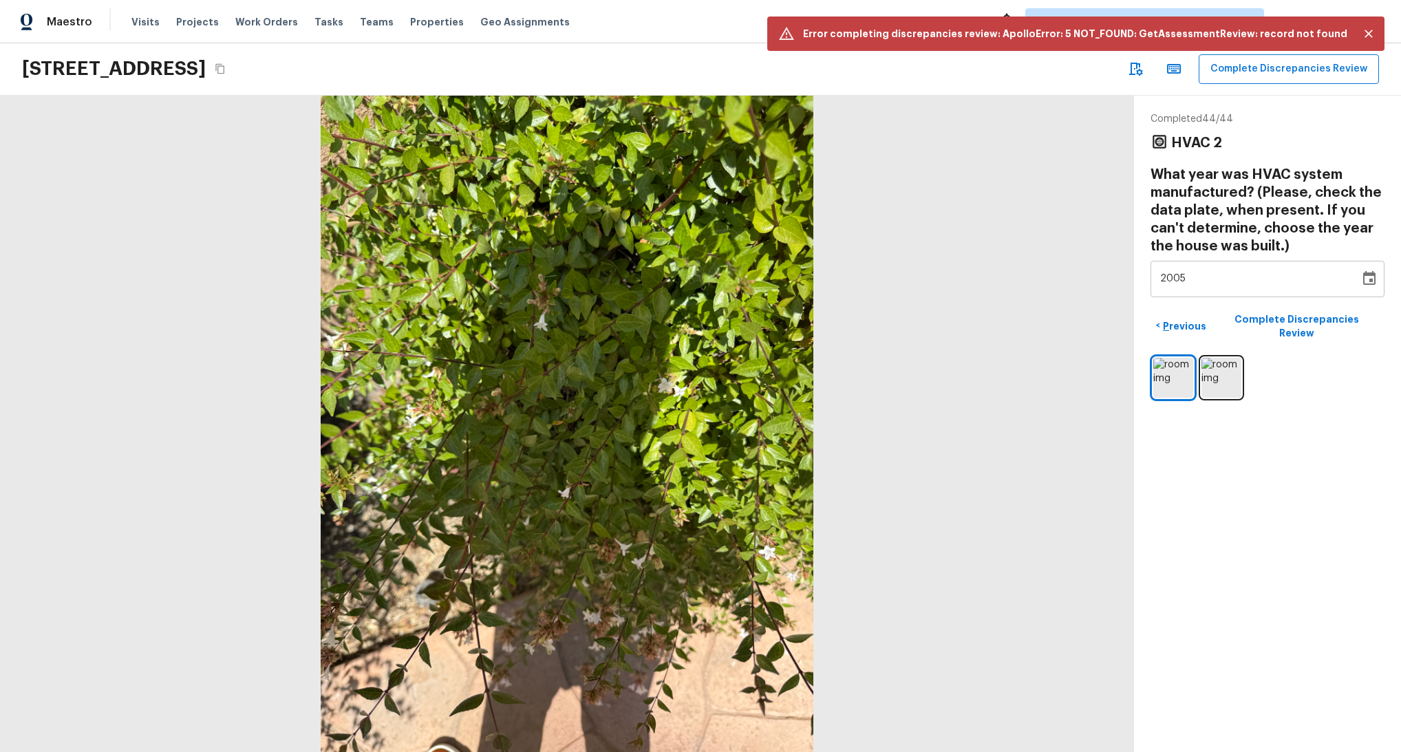
click at [1371, 41] on button "Close" at bounding box center [1368, 33] width 21 height 21
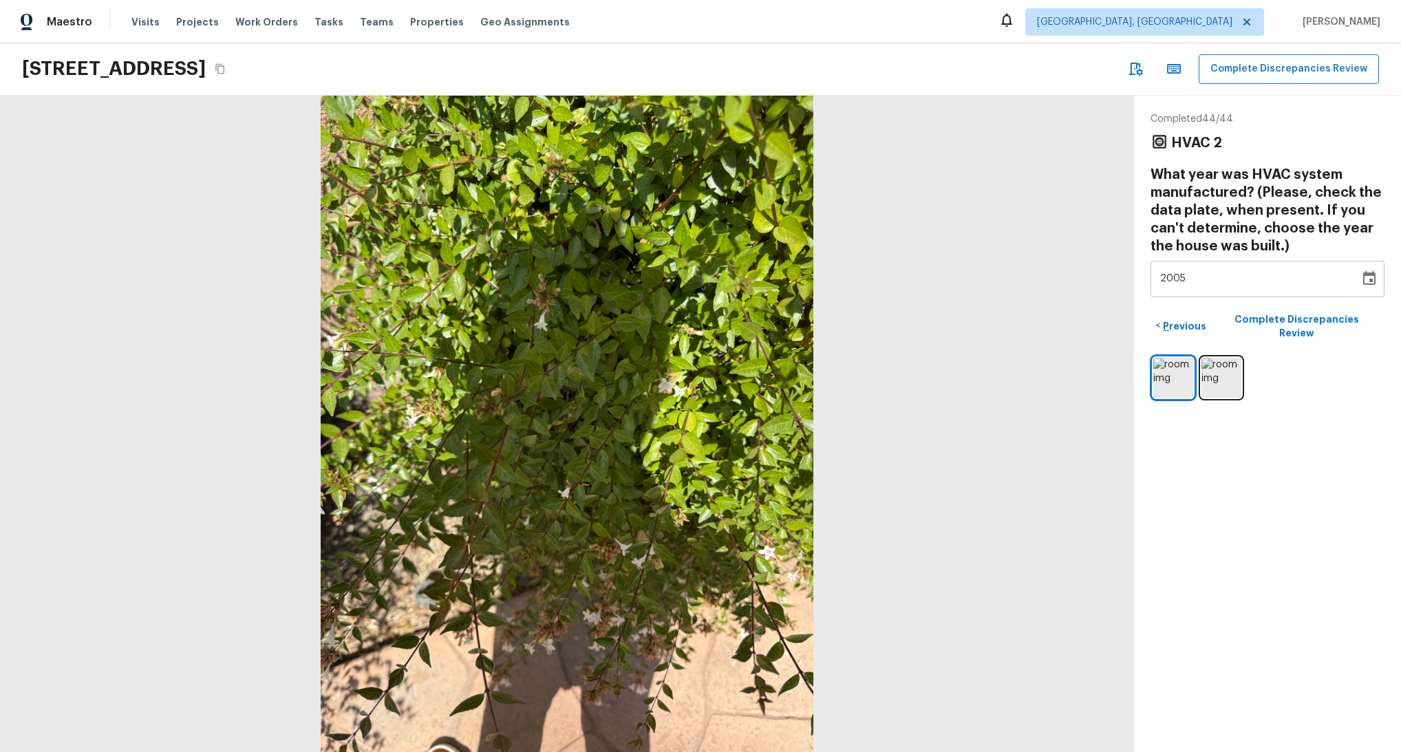
click at [1349, 325] on div "Completed 44 / 44 HVAC 2 What year was HVAC system manufactured? (Please, check…" at bounding box center [1267, 424] width 267 height 656
click at [1293, 325] on button "Complete Discrepancies Review" at bounding box center [1298, 326] width 173 height 36
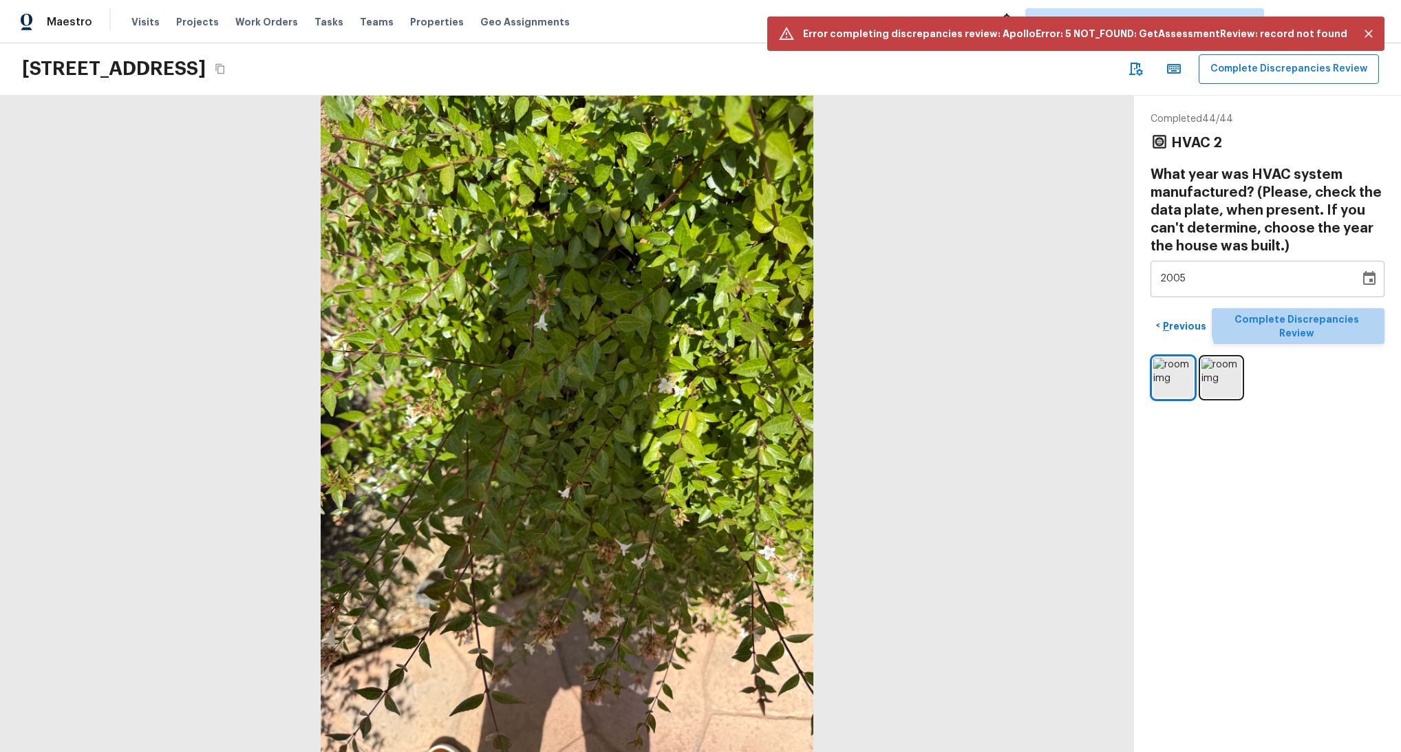
click at [1311, 317] on p "Complete Discrepancies Review" at bounding box center [1298, 326] width 162 height 28
click at [1309, 325] on button "Complete Discrepancies Review" at bounding box center [1298, 326] width 173 height 36
click at [1287, 84] on div "16154 Skyridge Dr, Riverside, CA 92503 Complete Discrepancies Review" at bounding box center [700, 69] width 1401 height 52
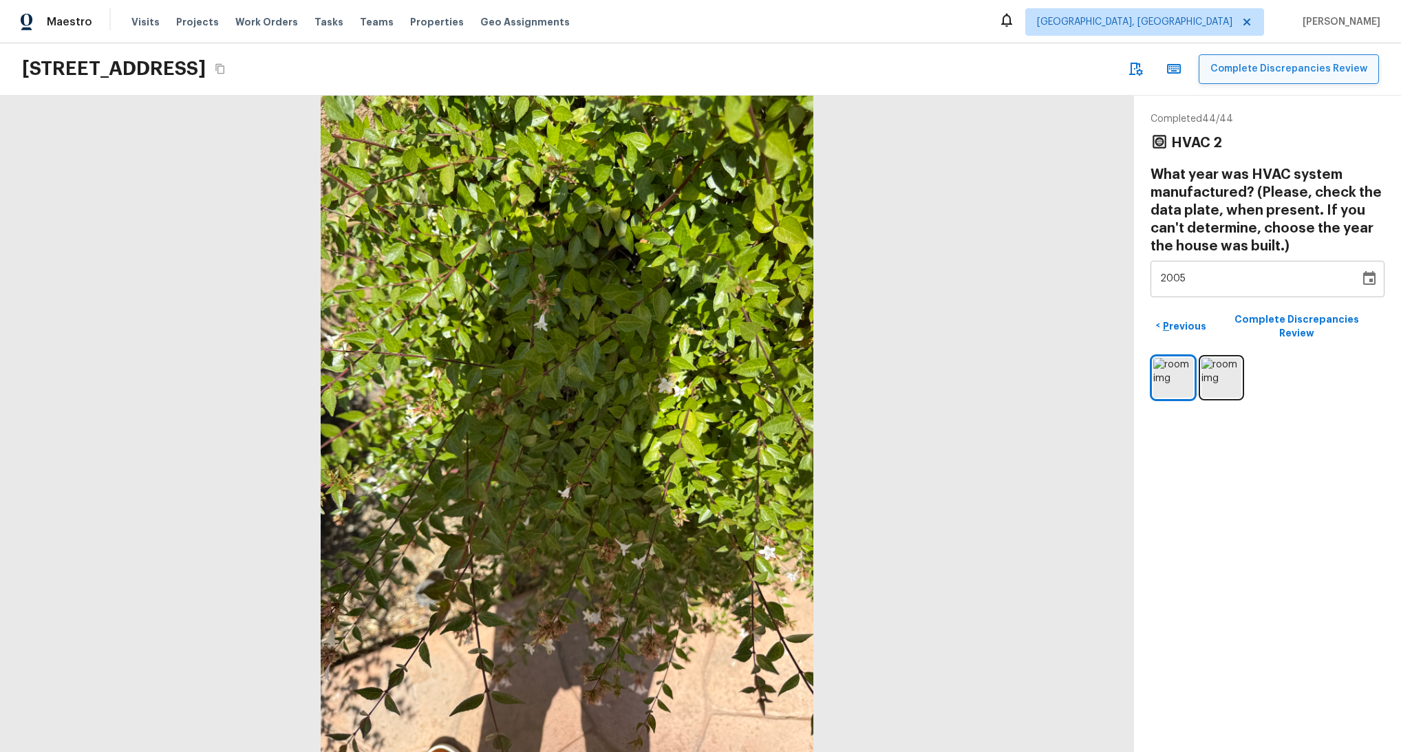
click at [1290, 75] on button "Complete Discrepancies Review" at bounding box center [1289, 69] width 180 height 30
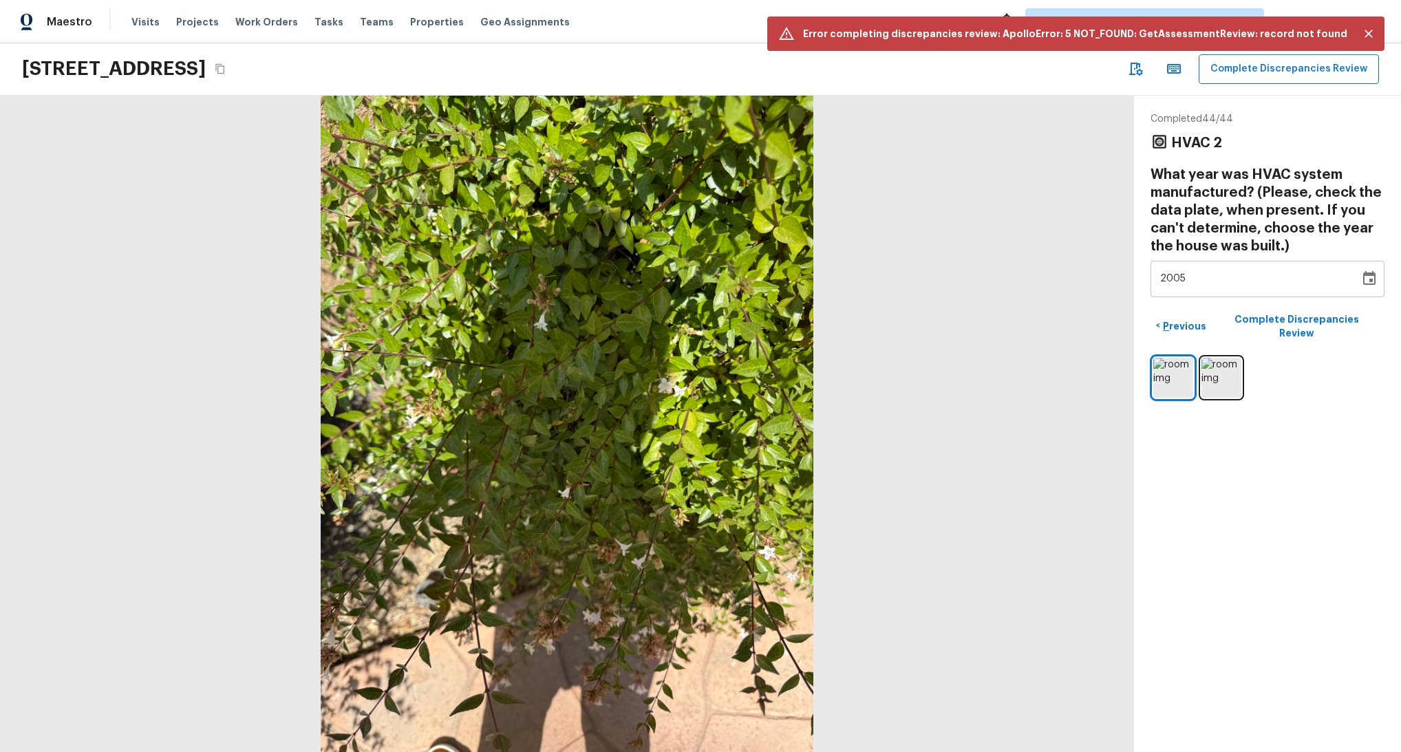
click at [968, 173] on div at bounding box center [567, 424] width 1134 height 656
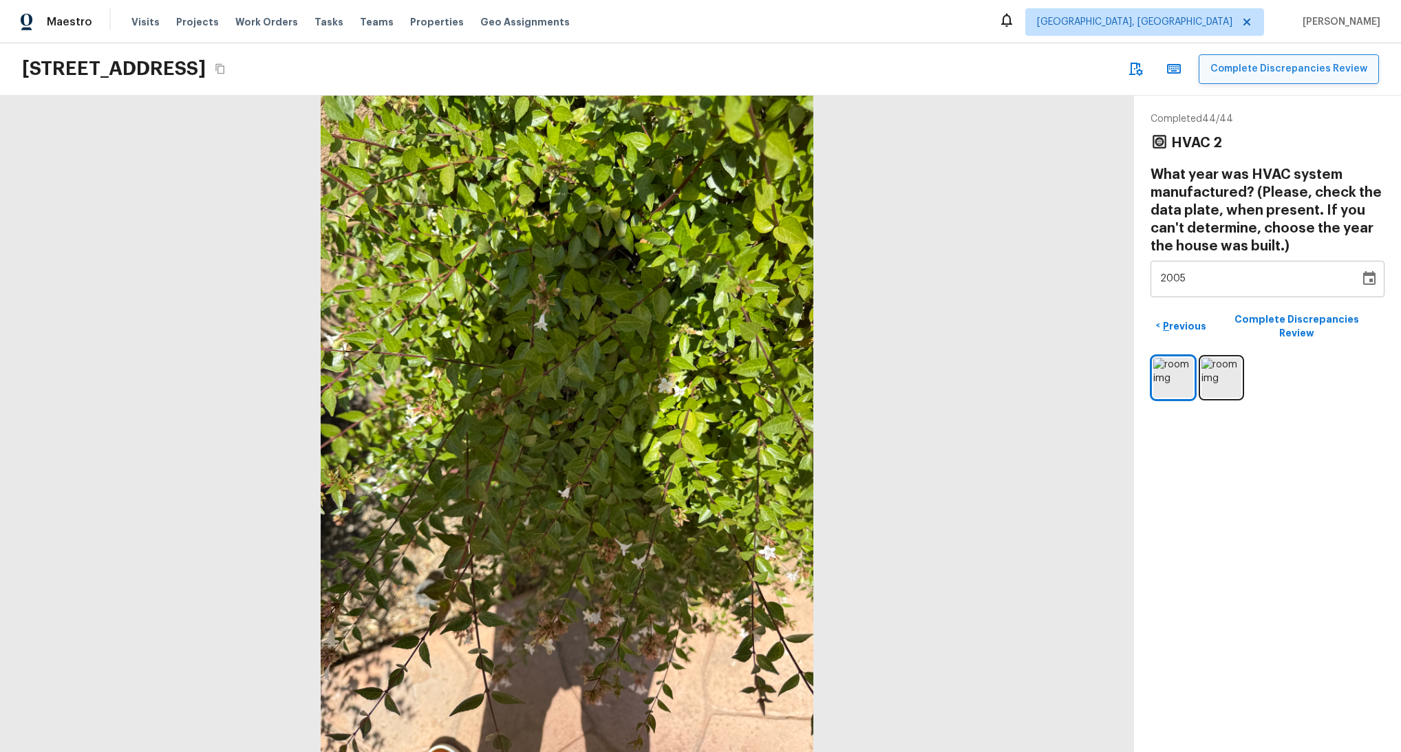
click at [1287, 74] on button "Complete Discrepancies Review" at bounding box center [1289, 69] width 180 height 30
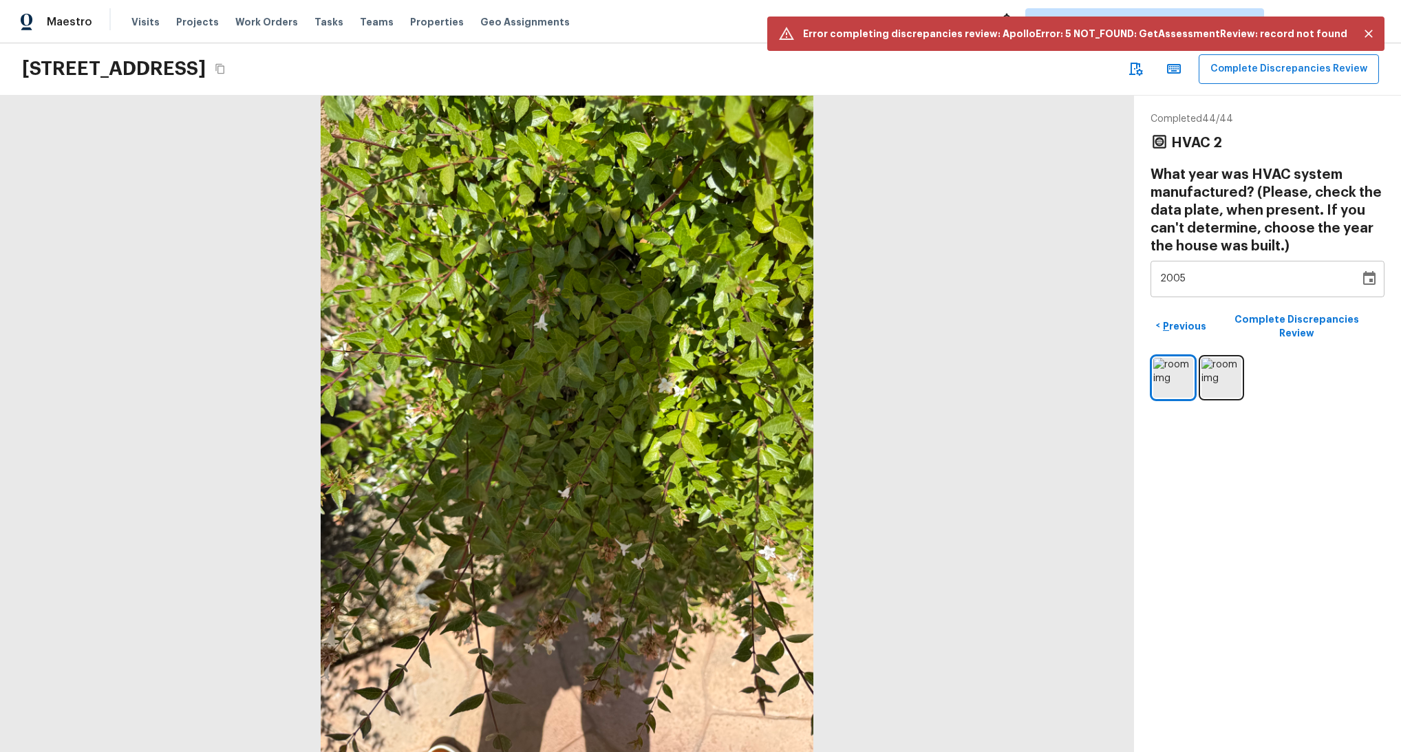
click at [1026, 232] on div at bounding box center [567, 424] width 1134 height 656
